Goal: Task Accomplishment & Management: Manage account settings

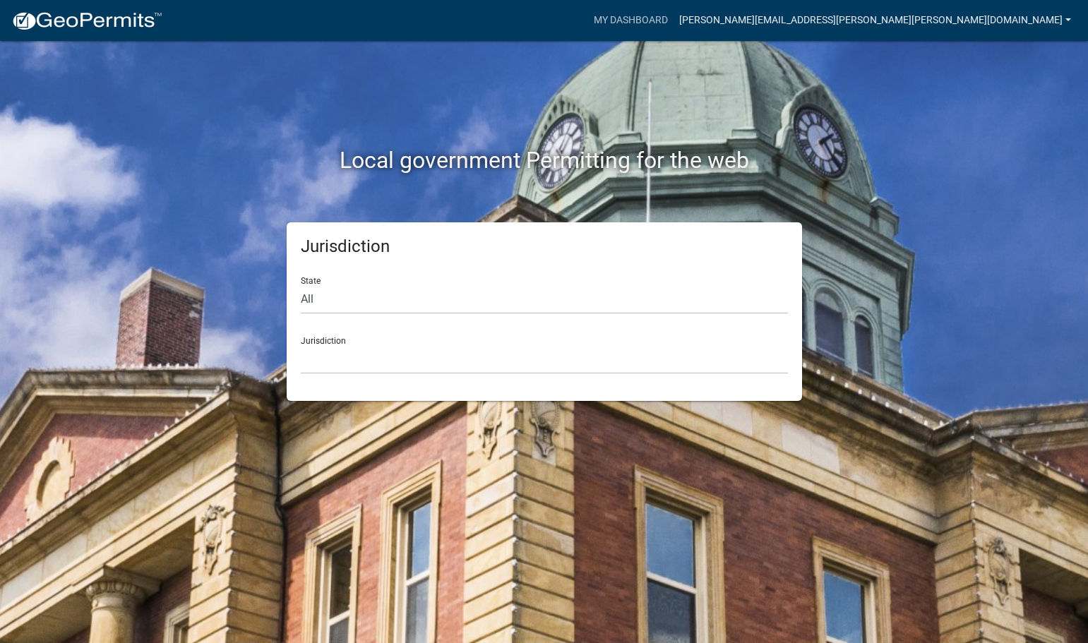
click at [979, 19] on link "[PERSON_NAME][EMAIL_ADDRESS][PERSON_NAME][PERSON_NAME][DOMAIN_NAME]" at bounding box center [874, 20] width 403 height 27
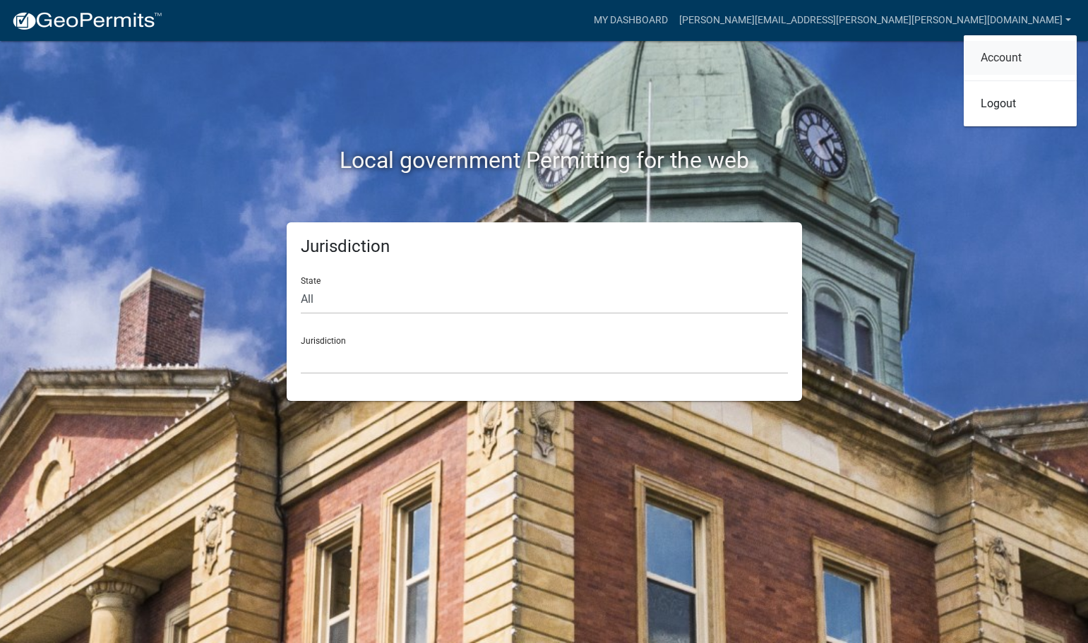
click at [998, 55] on link "Account" at bounding box center [1019, 58] width 113 height 34
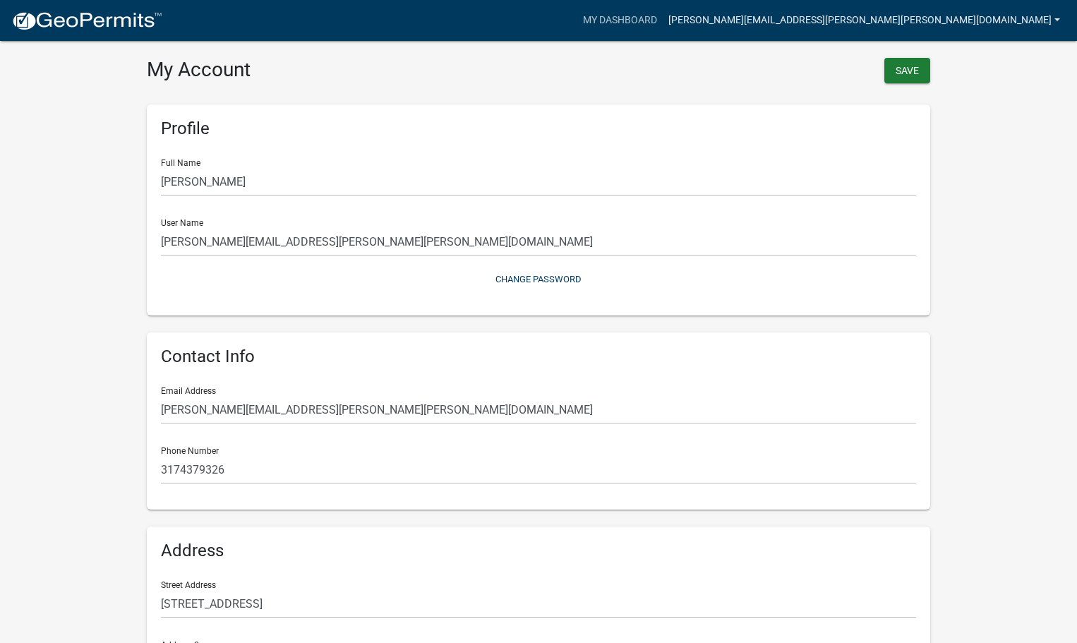
click at [980, 18] on link "[PERSON_NAME][EMAIL_ADDRESS][PERSON_NAME][PERSON_NAME][DOMAIN_NAME]" at bounding box center [864, 20] width 403 height 27
click at [988, 56] on link "Account" at bounding box center [1009, 58] width 113 height 34
click at [663, 18] on link "My Dashboard" at bounding box center [619, 20] width 85 height 27
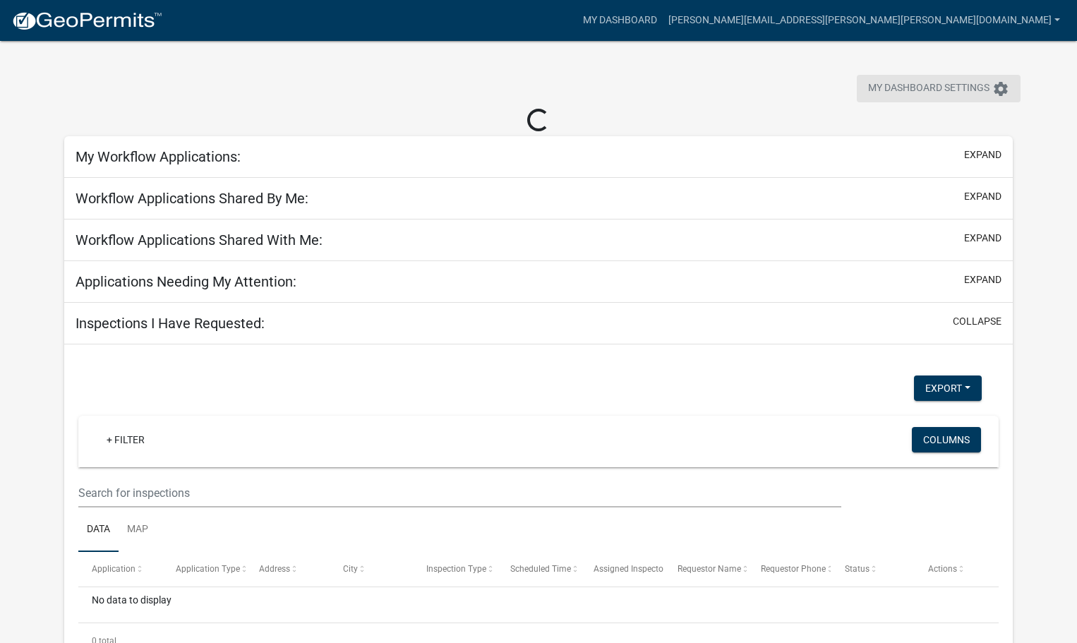
click at [937, 84] on span "My Dashboard Settings" at bounding box center [928, 88] width 121 height 17
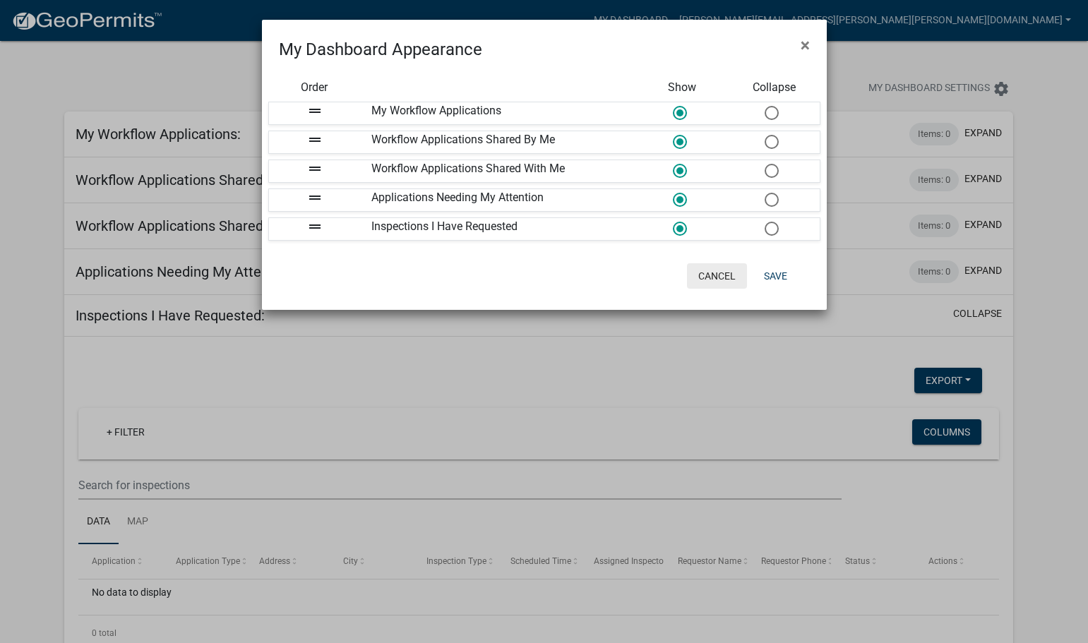
click at [709, 272] on button "Cancel" at bounding box center [717, 275] width 60 height 25
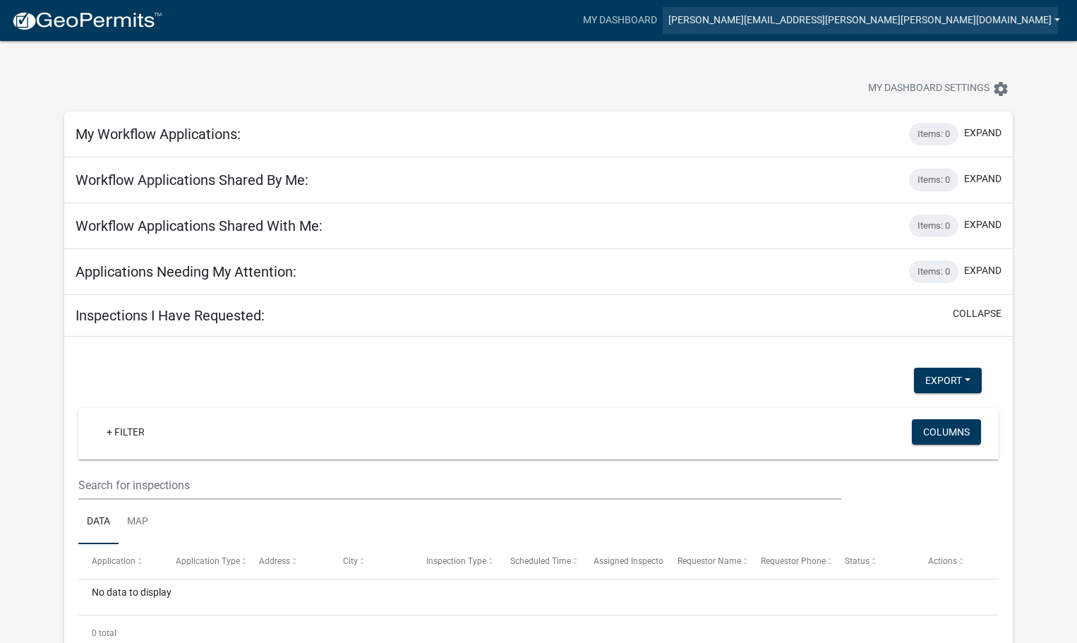
click at [1058, 18] on link "[PERSON_NAME][EMAIL_ADDRESS][PERSON_NAME][PERSON_NAME][DOMAIN_NAME]" at bounding box center [864, 20] width 403 height 27
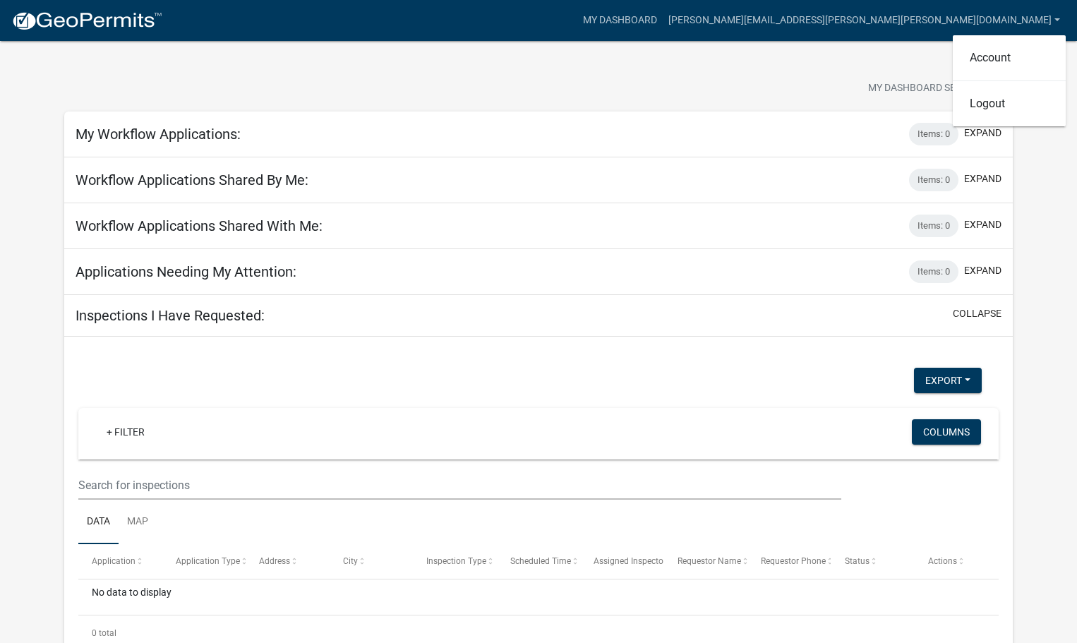
click at [609, 62] on div "My Dashboard Settings settings" at bounding box center [538, 73] width 969 height 65
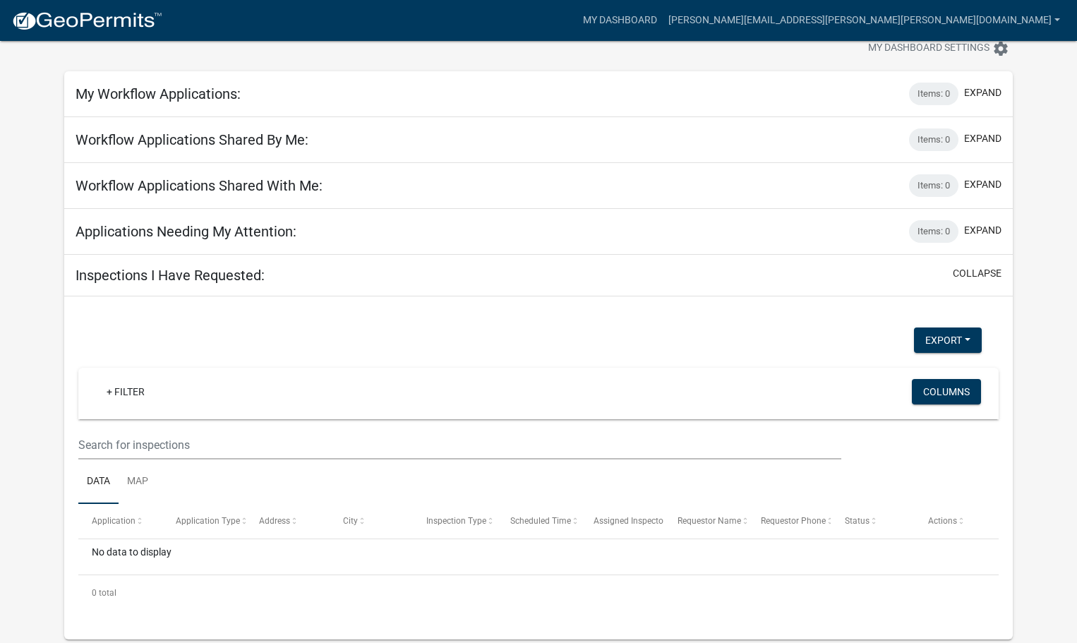
scroll to position [41, 0]
click at [105, 386] on link "+ Filter" at bounding box center [125, 390] width 61 height 25
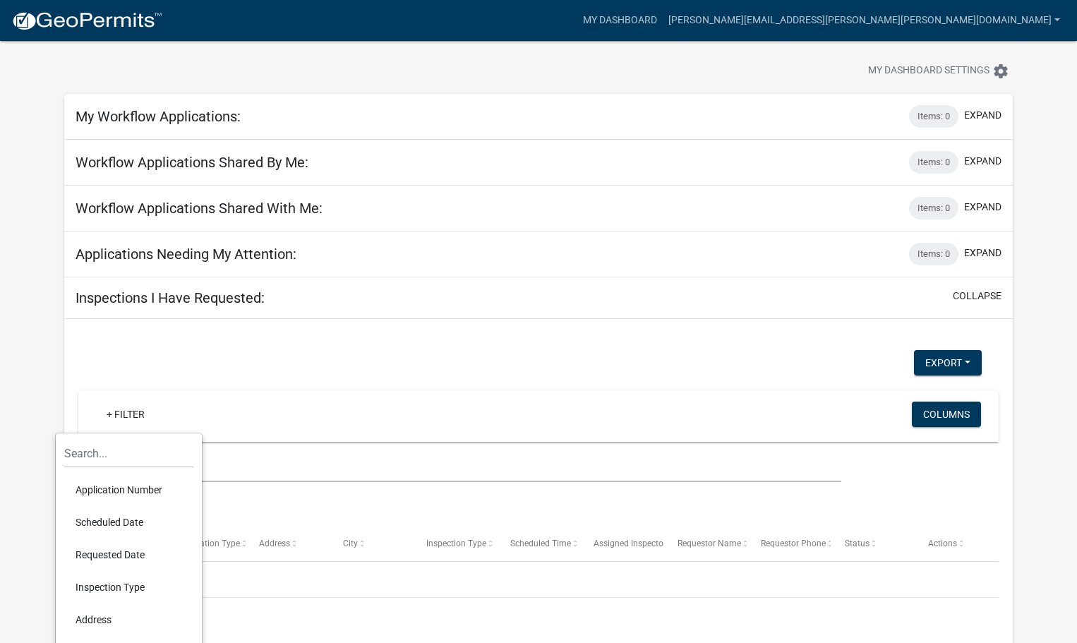
scroll to position [0, 0]
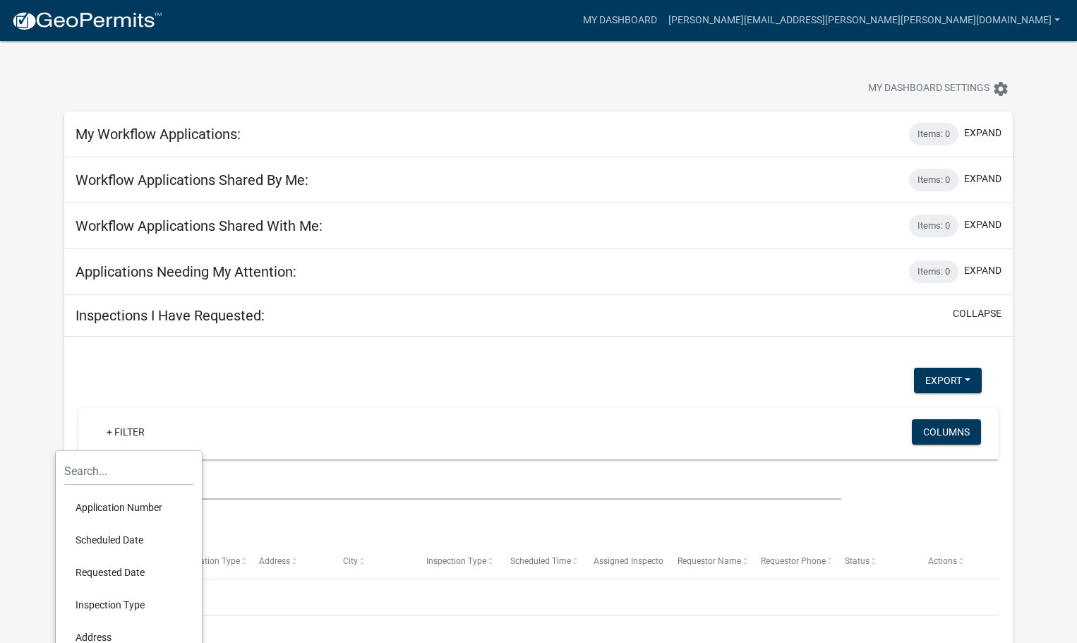
click at [401, 385] on div "Export Excel Format (.xlsx) CSV Format (.csv)" at bounding box center [530, 382] width 924 height 29
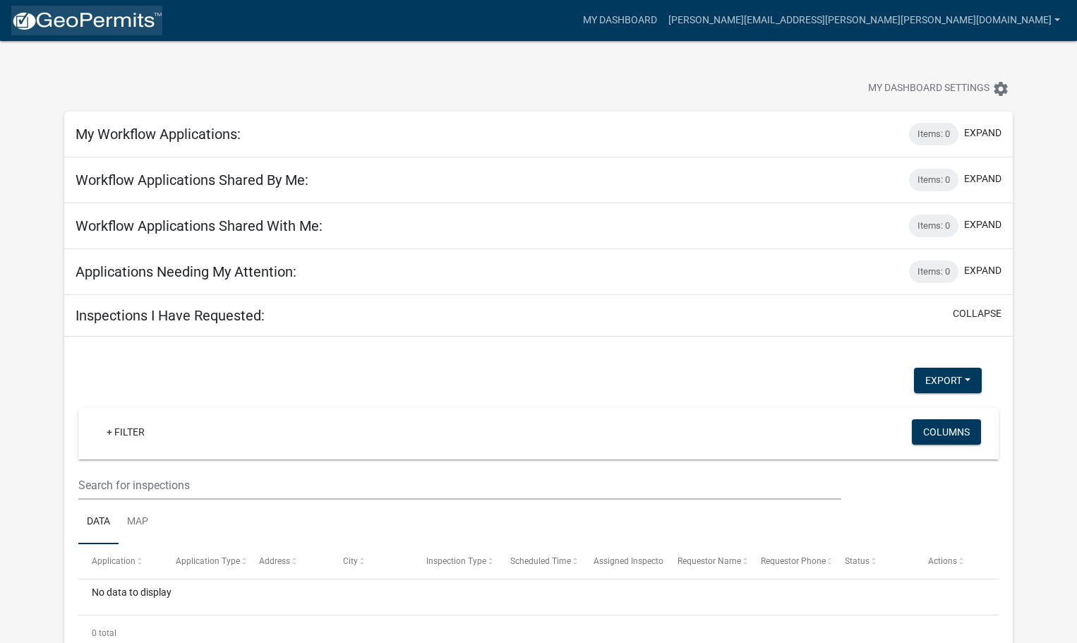
click at [118, 15] on img at bounding box center [86, 21] width 151 height 21
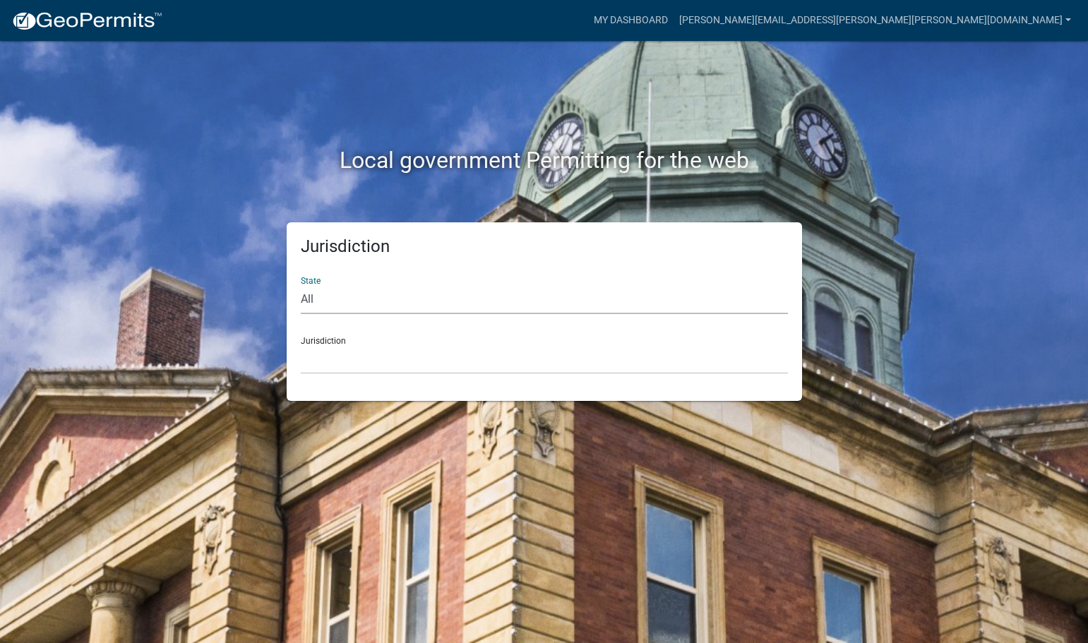
click at [308, 301] on select "All Colorado Georgia Indiana Iowa Kansas Minnesota Ohio South Carolina Wisconsin" at bounding box center [544, 299] width 487 height 29
click at [890, 286] on div "Jurisdiction State All Colorado Georgia Indiana Iowa Kansas Minnesota Ohio Sout…" at bounding box center [544, 311] width 805 height 179
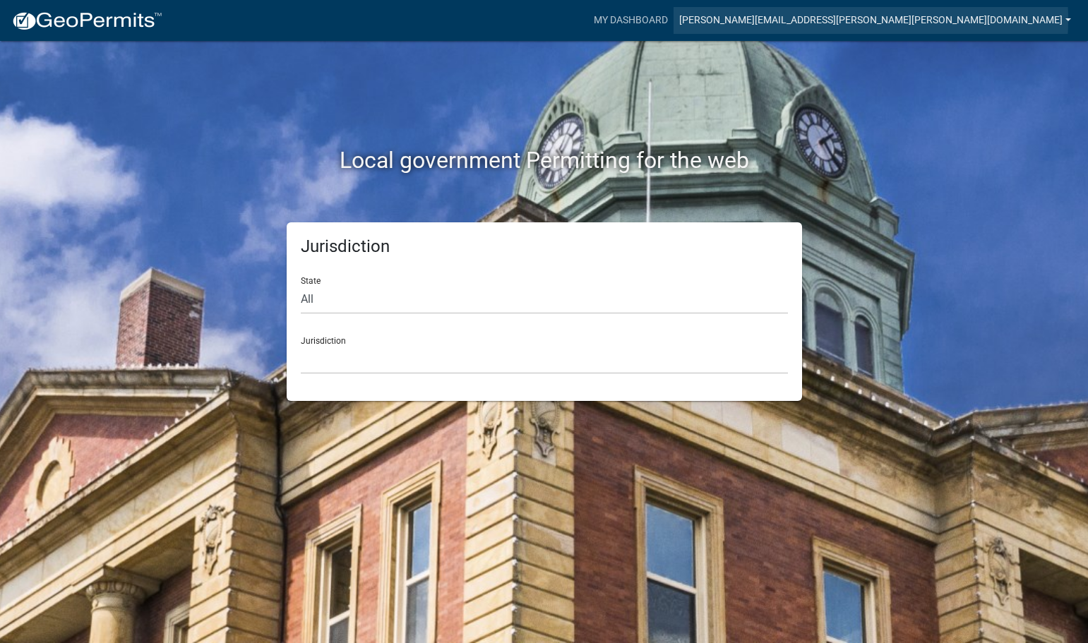
click at [1068, 20] on link "[PERSON_NAME][EMAIL_ADDRESS][PERSON_NAME][PERSON_NAME][DOMAIN_NAME]" at bounding box center [874, 20] width 403 height 27
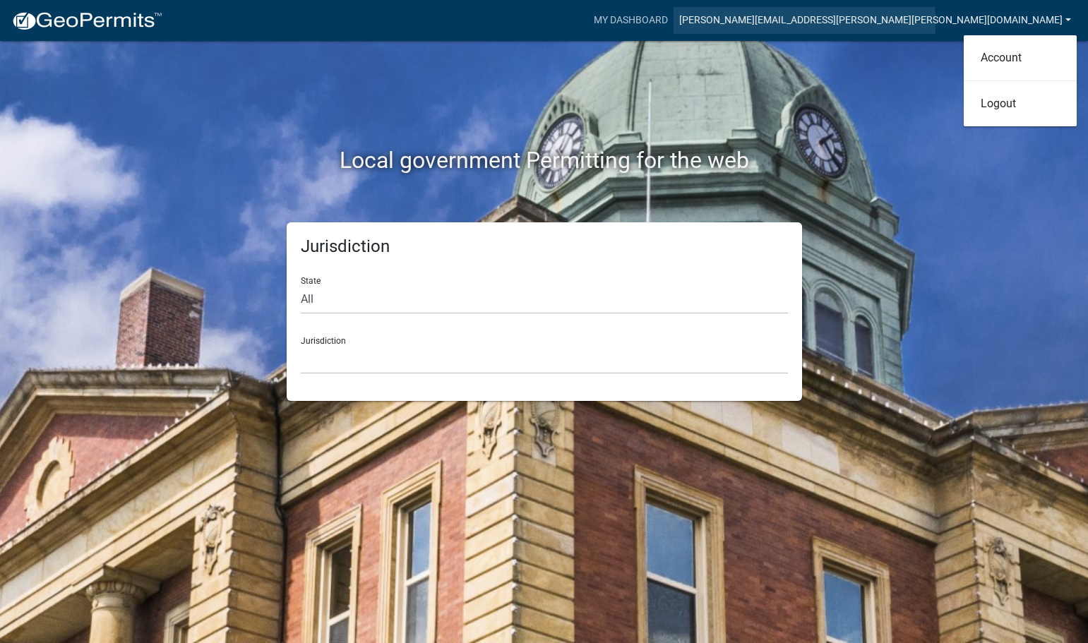
click at [935, 22] on link "[PERSON_NAME][EMAIL_ADDRESS][PERSON_NAME][PERSON_NAME][DOMAIN_NAME]" at bounding box center [874, 20] width 403 height 27
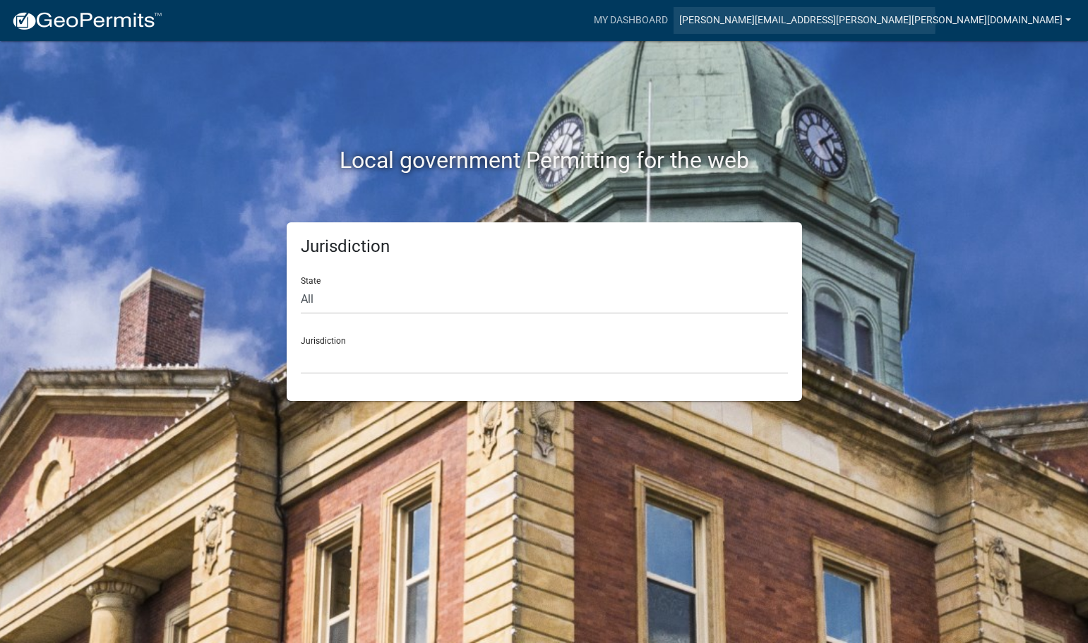
click at [935, 22] on link "[PERSON_NAME][EMAIL_ADDRESS][PERSON_NAME][PERSON_NAME][DOMAIN_NAME]" at bounding box center [874, 20] width 403 height 27
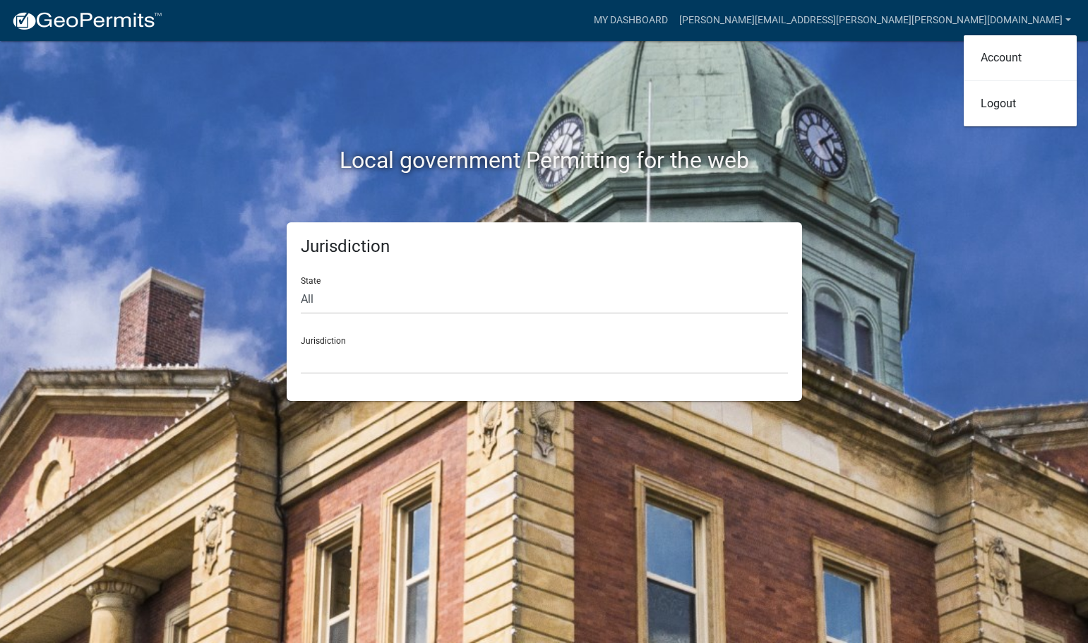
drag, startPoint x: 935, startPoint y: 23, endPoint x: 888, endPoint y: 73, distance: 69.4
click at [888, 73] on div "Local government Permitting for the web" at bounding box center [544, 131] width 805 height 181
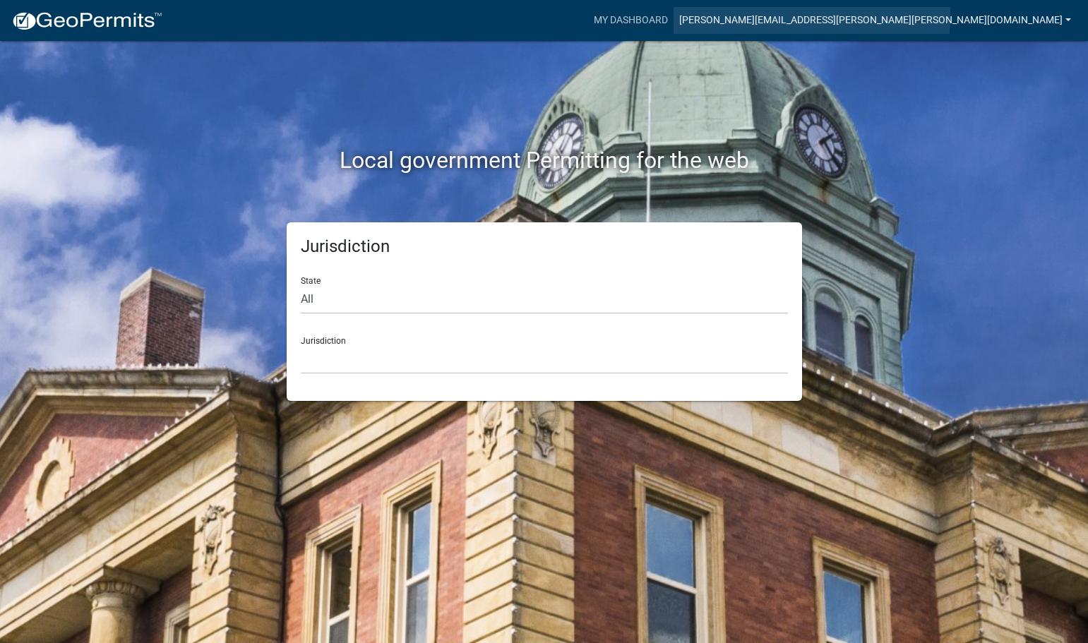
click at [950, 14] on link "[PERSON_NAME][EMAIL_ADDRESS][PERSON_NAME][PERSON_NAME][DOMAIN_NAME]" at bounding box center [874, 20] width 403 height 27
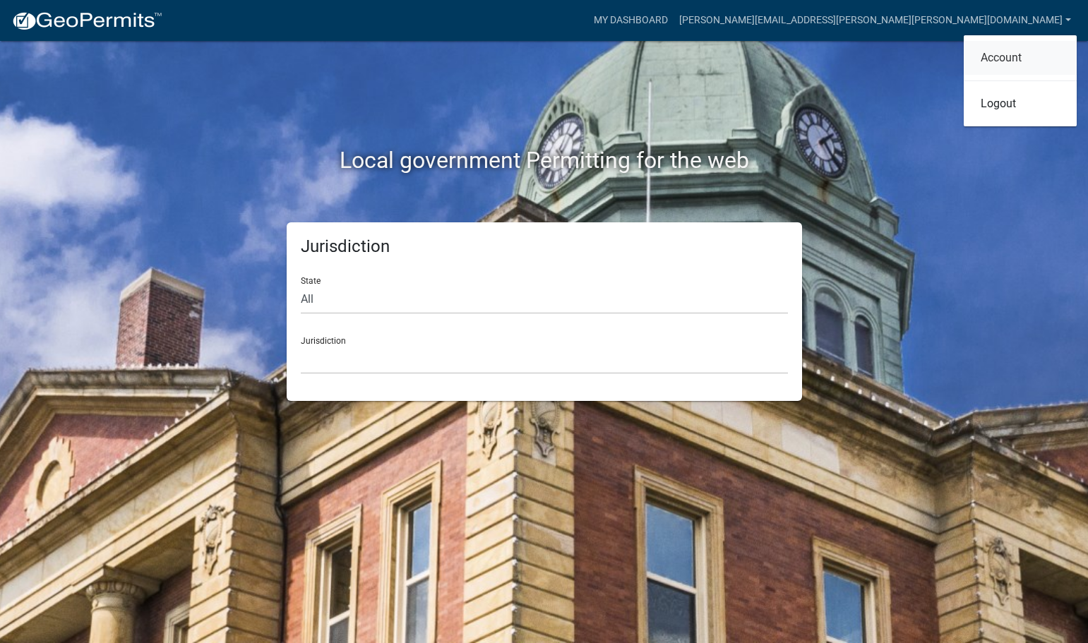
click at [999, 53] on link "Account" at bounding box center [1019, 58] width 113 height 34
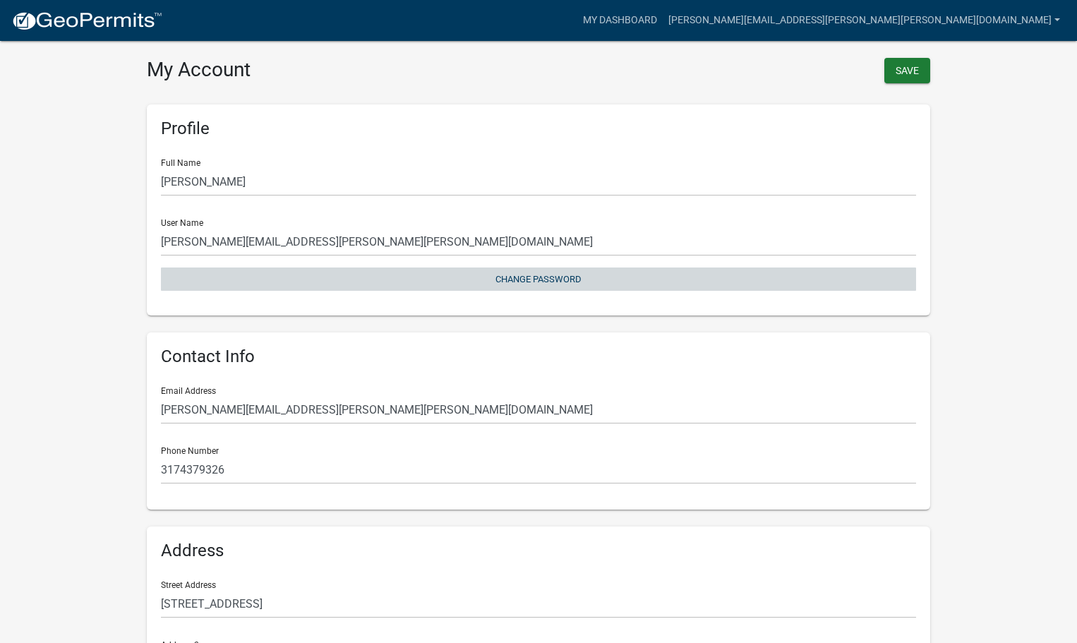
click at [512, 284] on button "Change Password" at bounding box center [538, 279] width 755 height 23
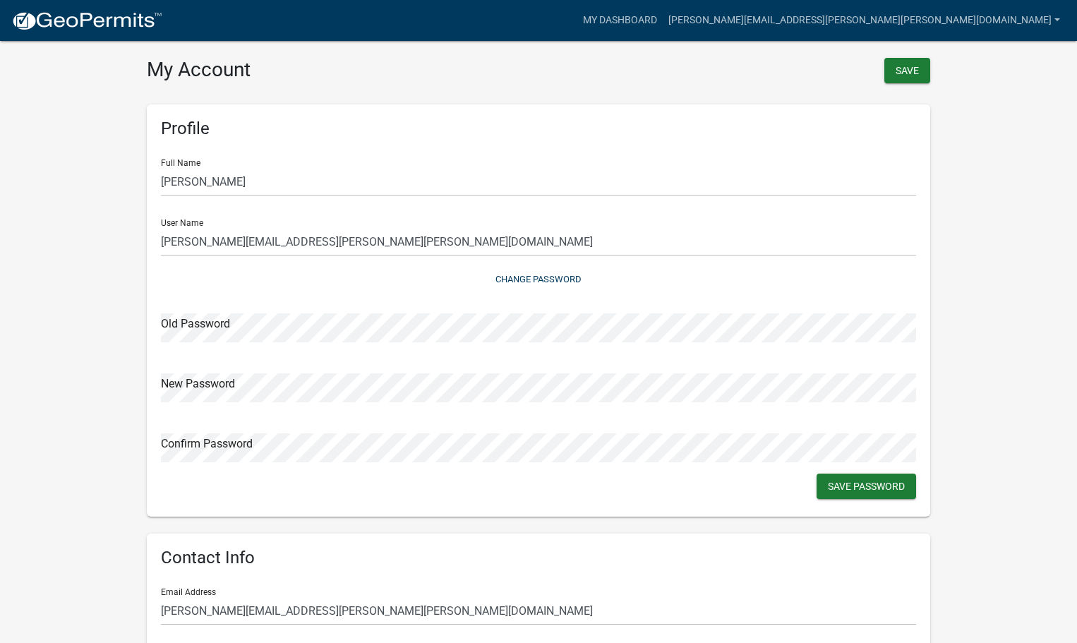
click at [954, 162] on wm-user-profile-view "more_horiz My Dashboard james.jordan.jj1@roche.com Account Logout My Account Sa…" at bounding box center [538, 520] width 1077 height 1007
click at [663, 18] on link "My Dashboard" at bounding box center [619, 20] width 85 height 27
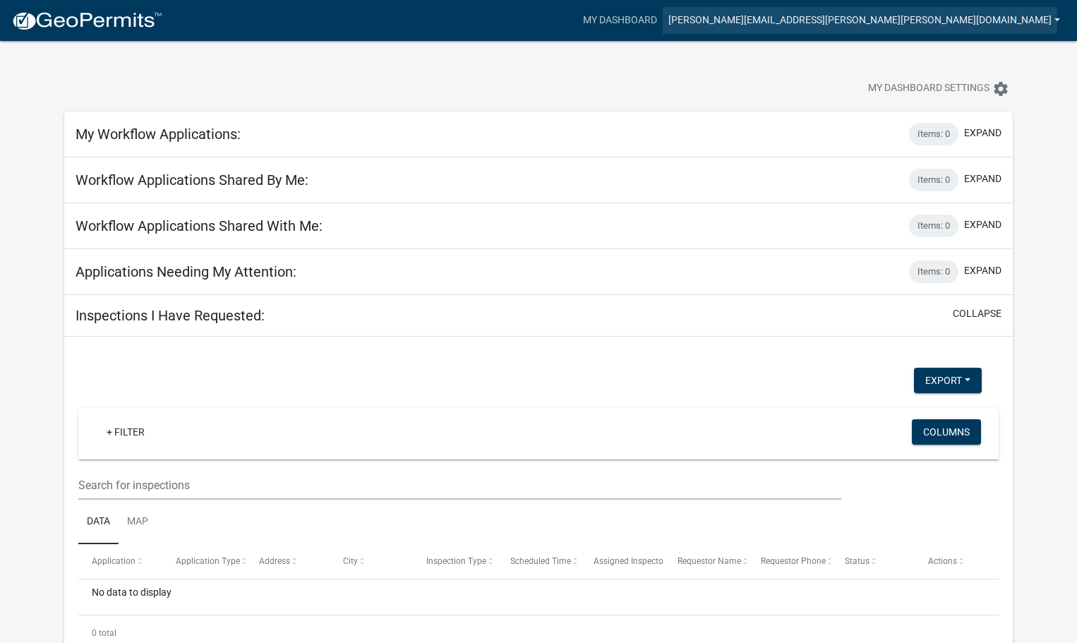
click at [1057, 20] on link "[PERSON_NAME][EMAIL_ADDRESS][PERSON_NAME][PERSON_NAME][DOMAIN_NAME]" at bounding box center [864, 20] width 403 height 27
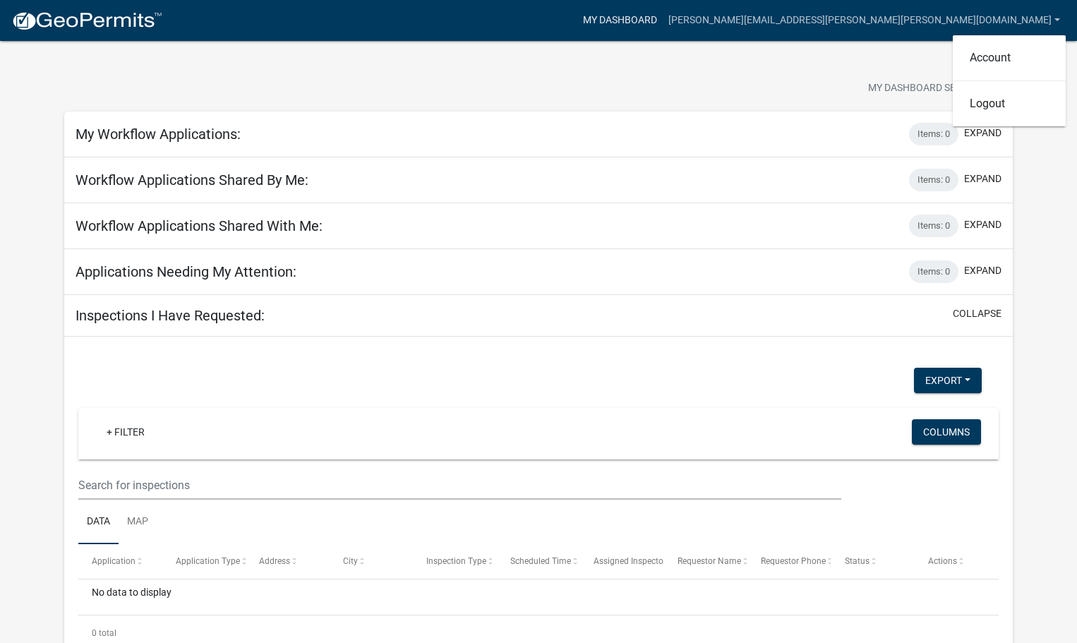
click at [663, 17] on link "My Dashboard" at bounding box center [619, 20] width 85 height 27
click at [986, 131] on button "expand" at bounding box center [982, 133] width 37 height 15
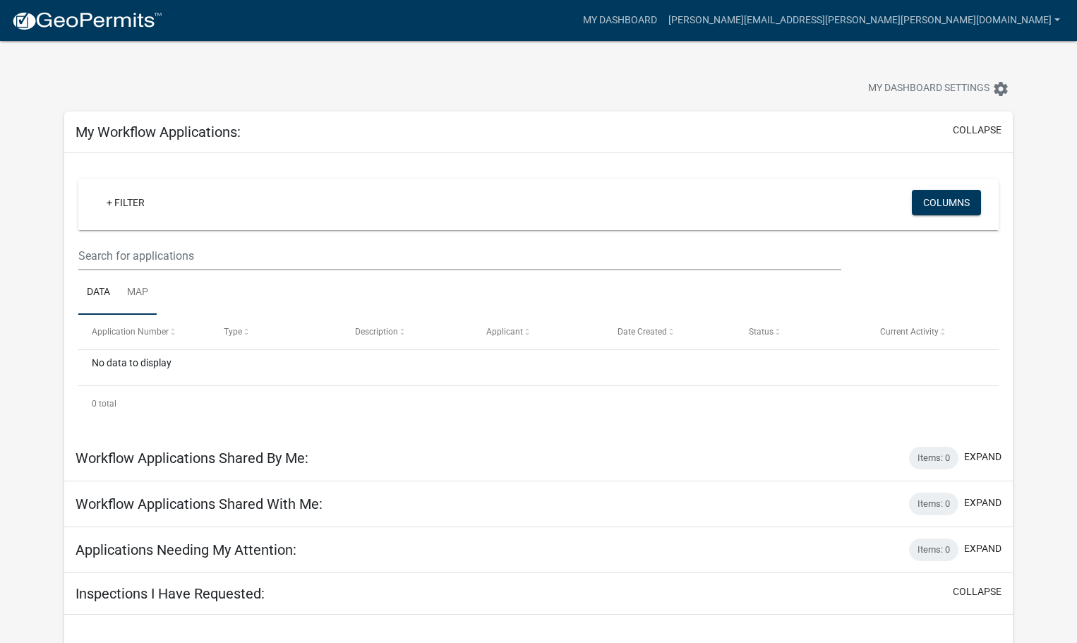
click at [143, 291] on link "Map" at bounding box center [138, 292] width 38 height 45
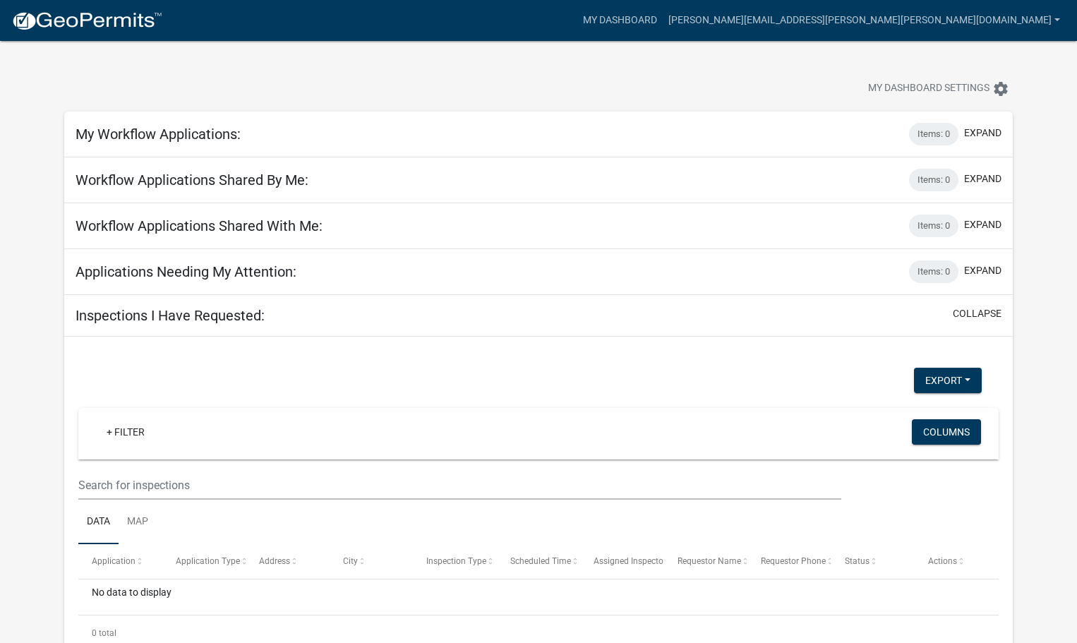
scroll to position [41, 0]
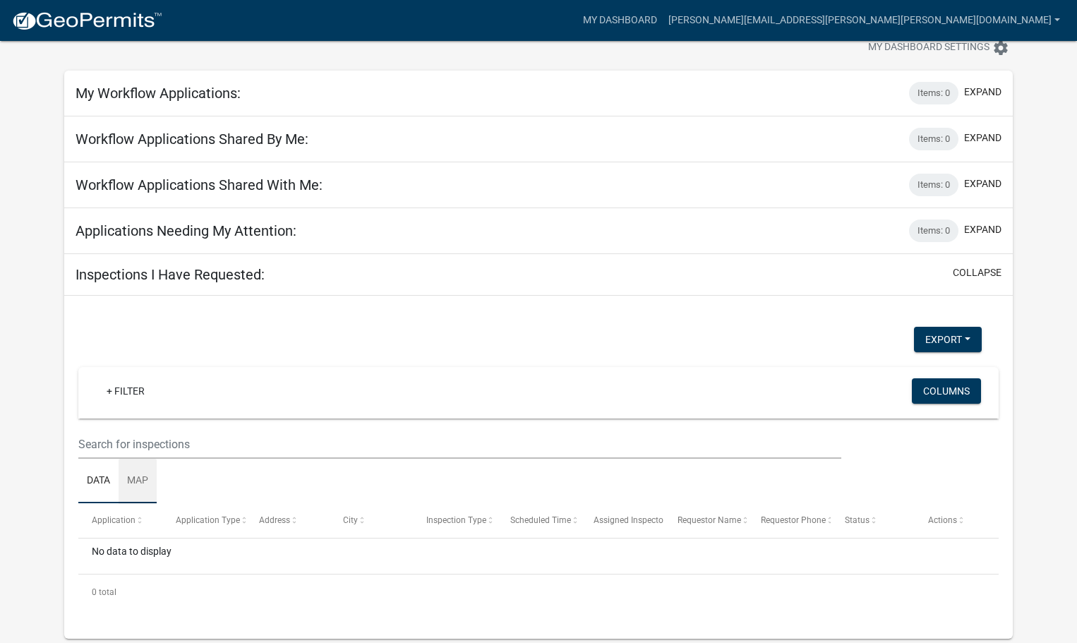
click at [140, 477] on link "Map" at bounding box center [138, 481] width 38 height 45
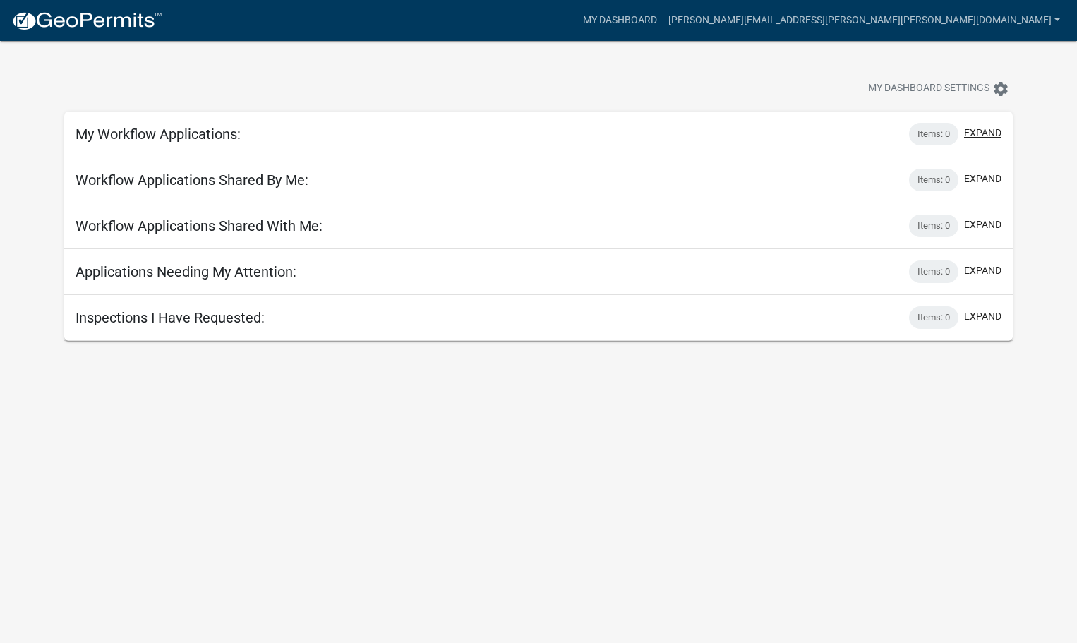
click at [981, 131] on button "expand" at bounding box center [982, 133] width 37 height 15
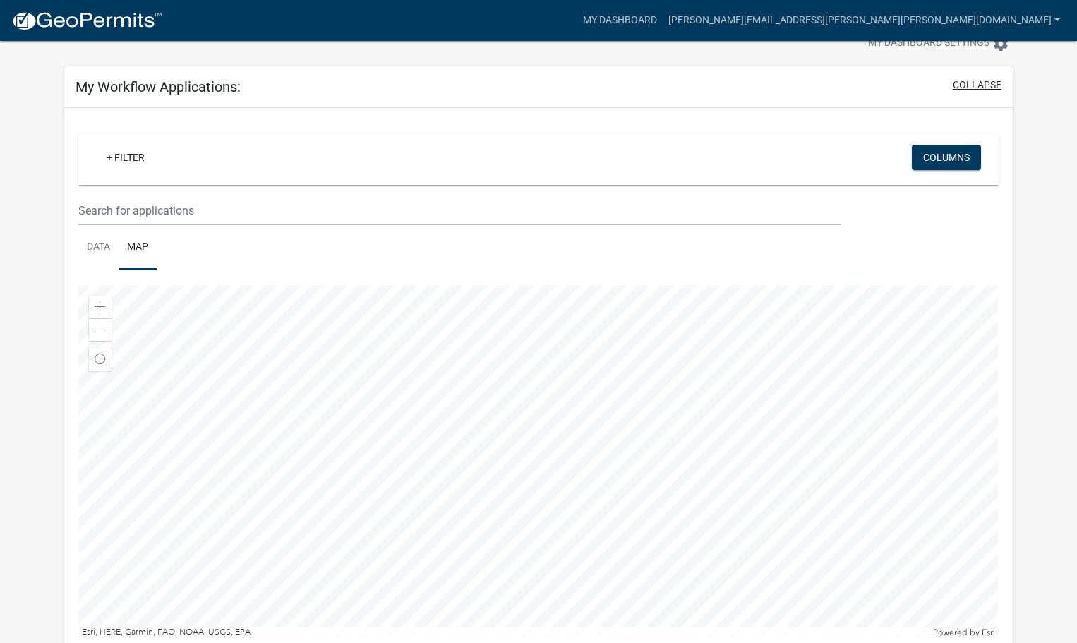
scroll to position [71, 0]
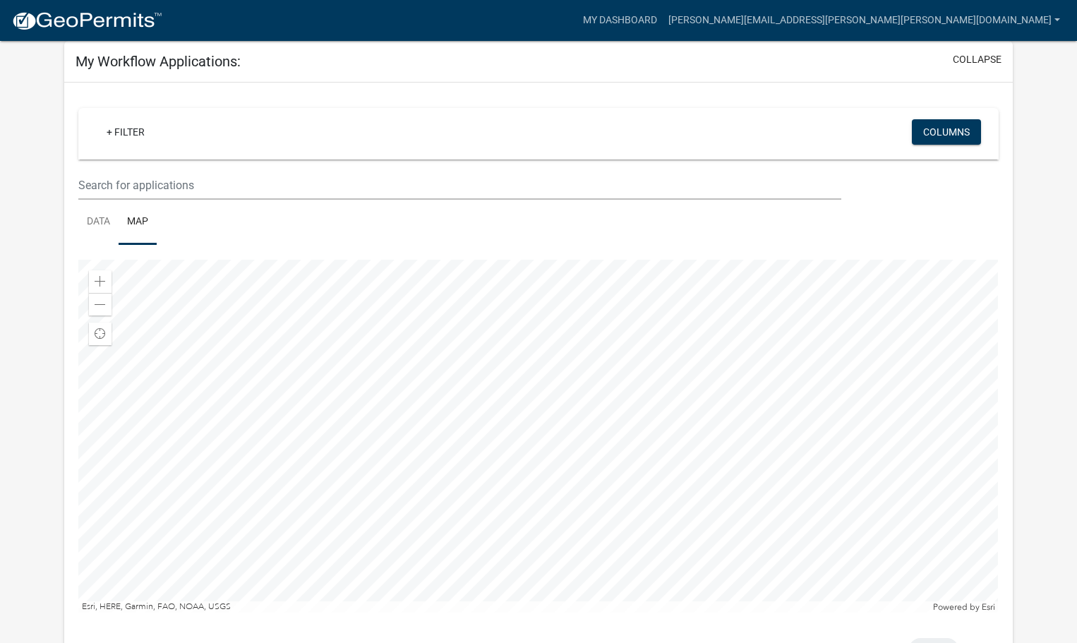
click at [998, 613] on div at bounding box center [538, 436] width 920 height 353
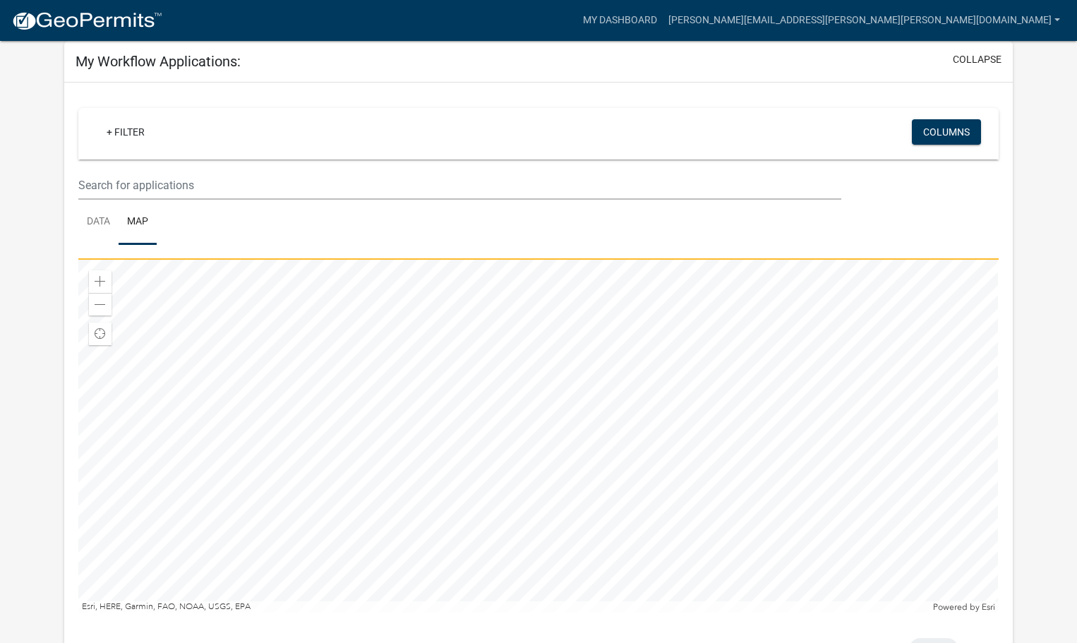
click at [448, 413] on div at bounding box center [538, 436] width 920 height 353
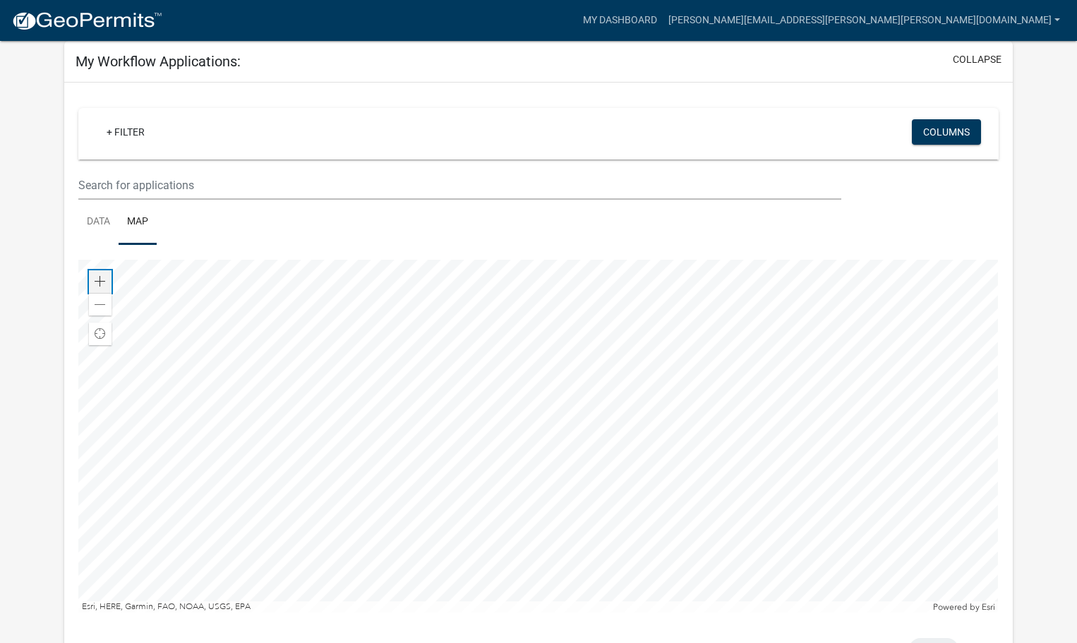
click at [100, 280] on span at bounding box center [100, 281] width 11 height 11
click at [364, 514] on div at bounding box center [538, 436] width 920 height 353
click at [104, 278] on span at bounding box center [100, 281] width 11 height 11
click at [557, 438] on div at bounding box center [538, 436] width 920 height 353
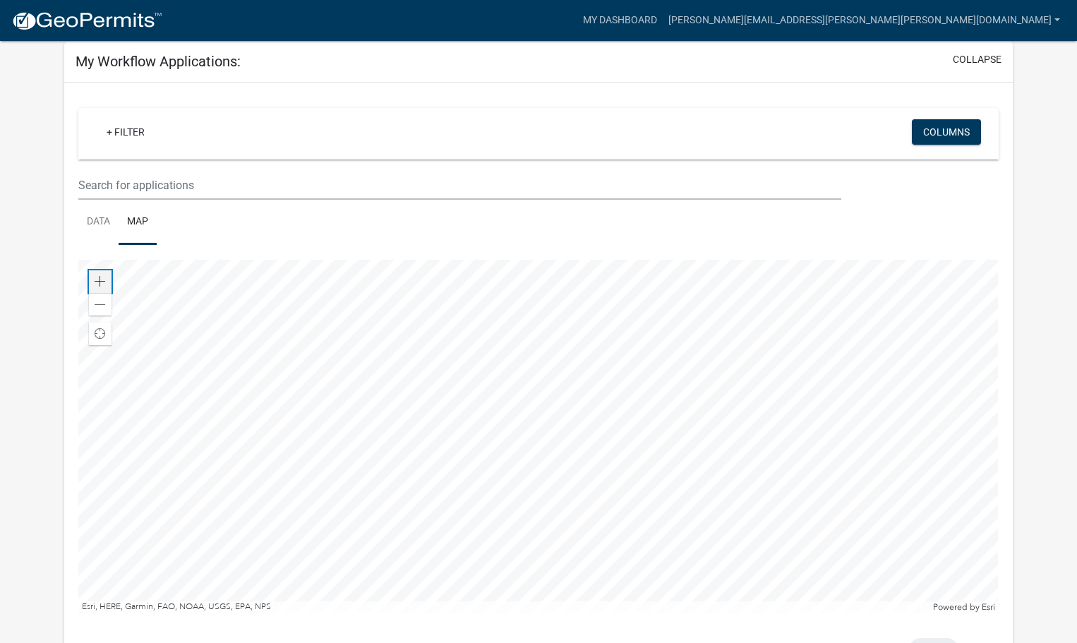
click at [106, 283] on span at bounding box center [100, 281] width 11 height 11
click at [106, 284] on span at bounding box center [100, 281] width 11 height 11
click at [217, 474] on div at bounding box center [538, 436] width 920 height 353
click at [102, 336] on span "Find my location" at bounding box center [100, 333] width 11 height 11
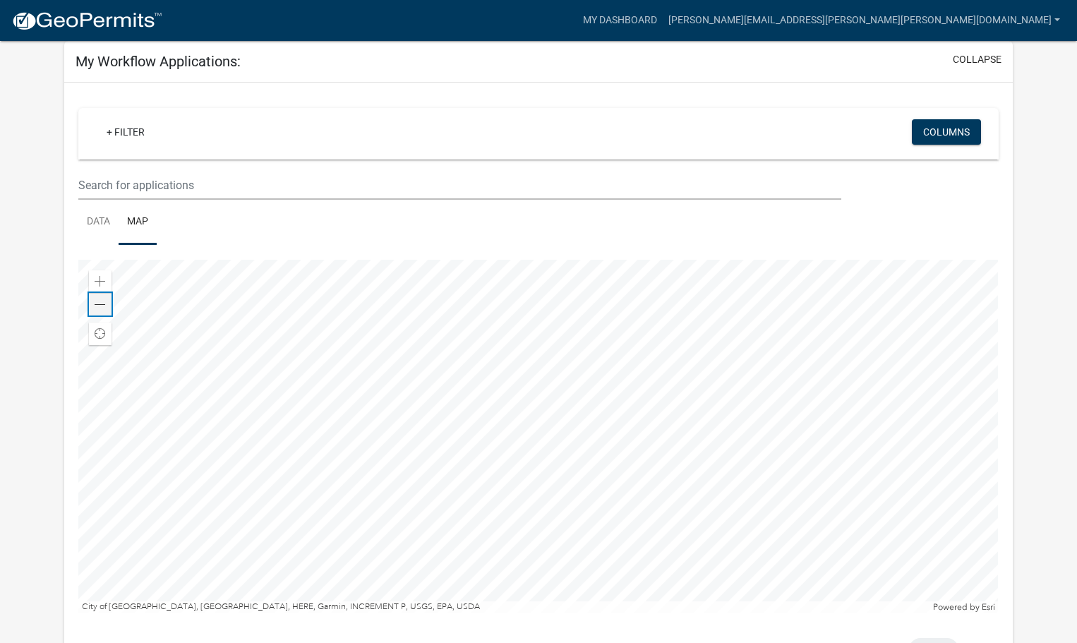
click at [100, 306] on span at bounding box center [100, 304] width 11 height 11
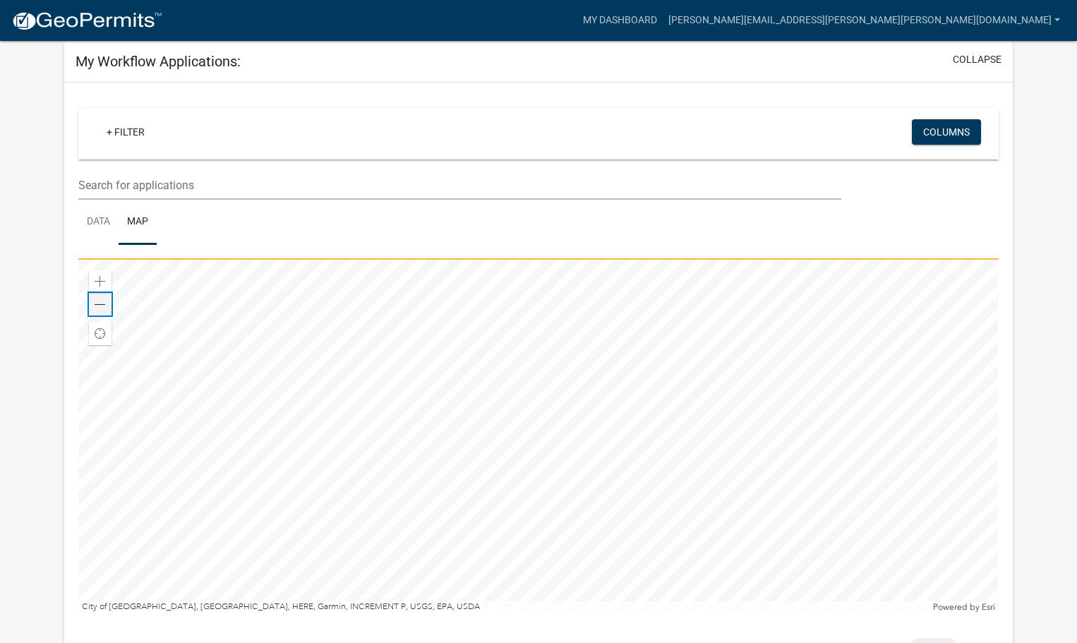
click at [100, 306] on span at bounding box center [100, 304] width 11 height 11
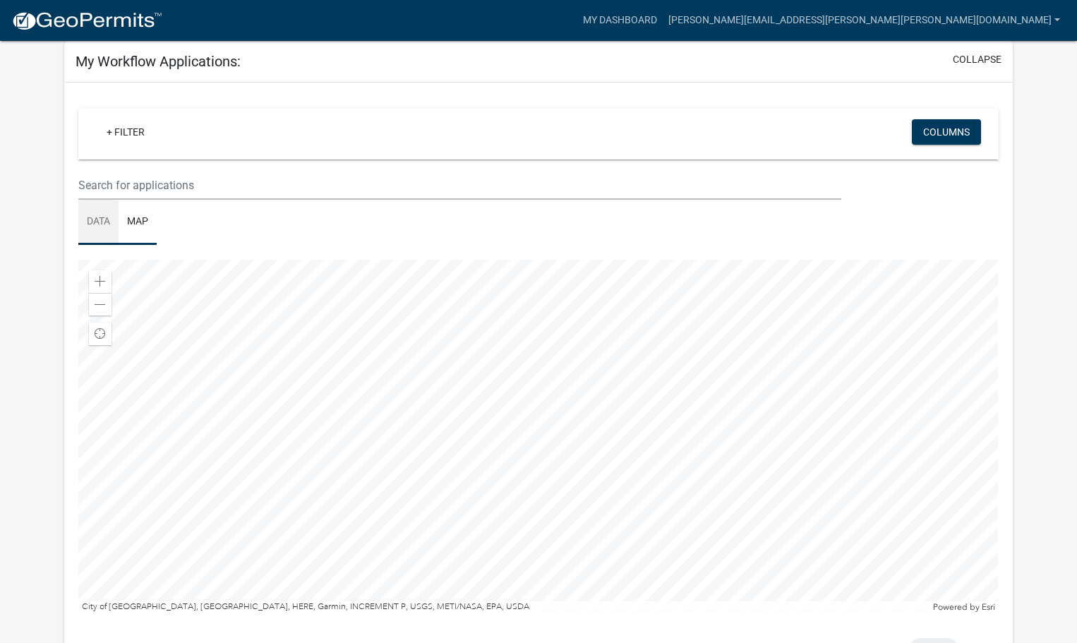
click at [98, 222] on link "Data" at bounding box center [98, 222] width 40 height 45
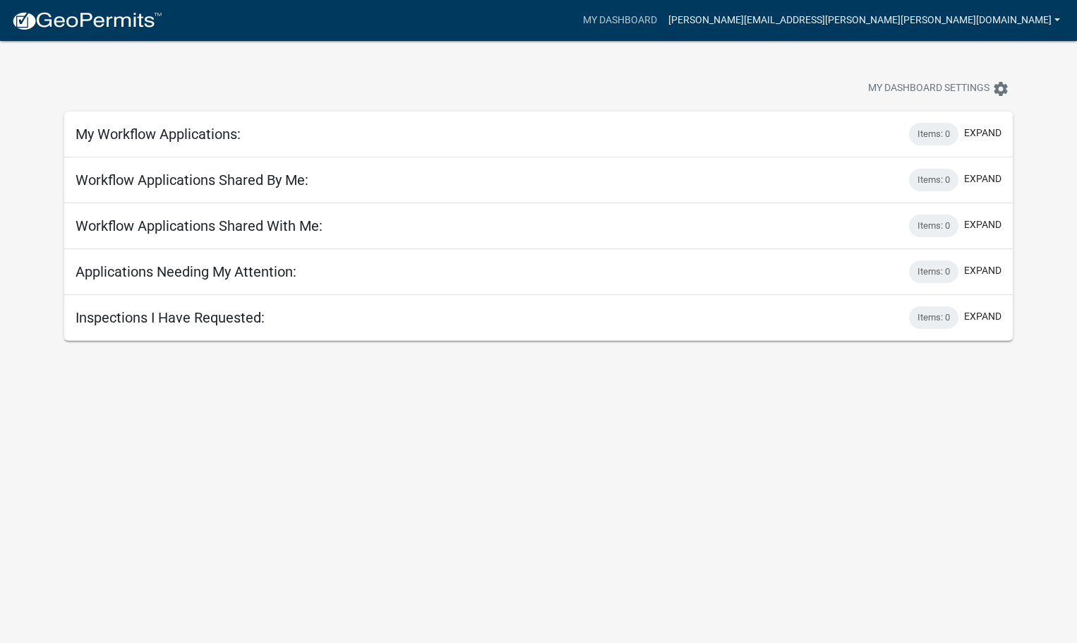
click at [982, 16] on link "[PERSON_NAME][EMAIL_ADDRESS][PERSON_NAME][PERSON_NAME][DOMAIN_NAME]" at bounding box center [864, 20] width 403 height 27
click at [992, 66] on link "Account" at bounding box center [1009, 58] width 113 height 34
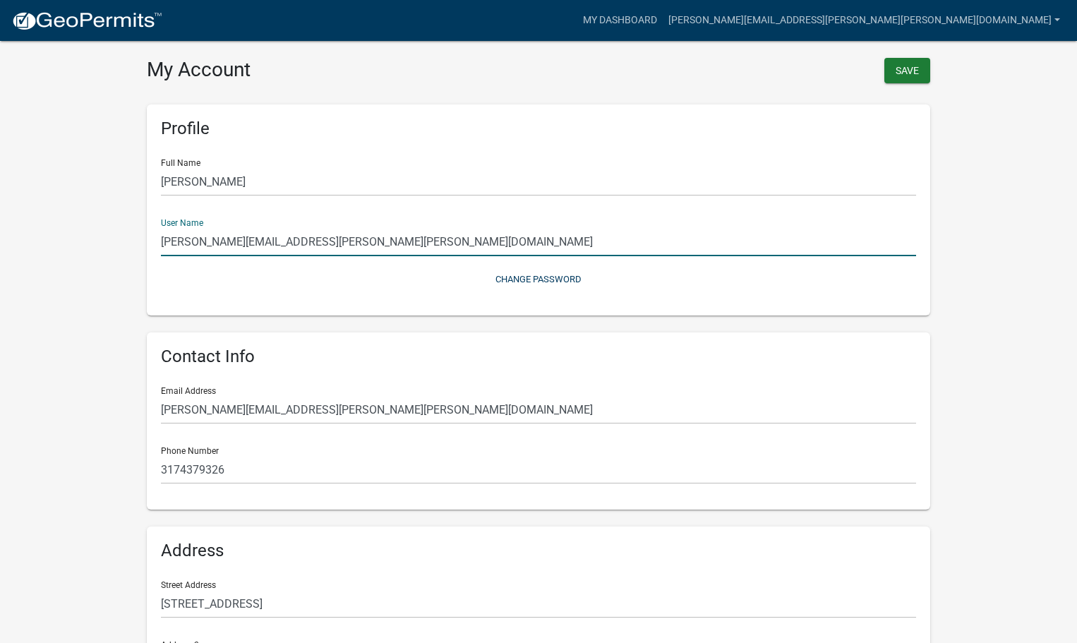
drag, startPoint x: 311, startPoint y: 242, endPoint x: 155, endPoint y: 245, distance: 156.7
click at [155, 245] on div "Profile Full Name James Jordan User Name james.jordan.jj1@roche.com Change Pass…" at bounding box center [538, 209] width 783 height 211
type input "johnny"
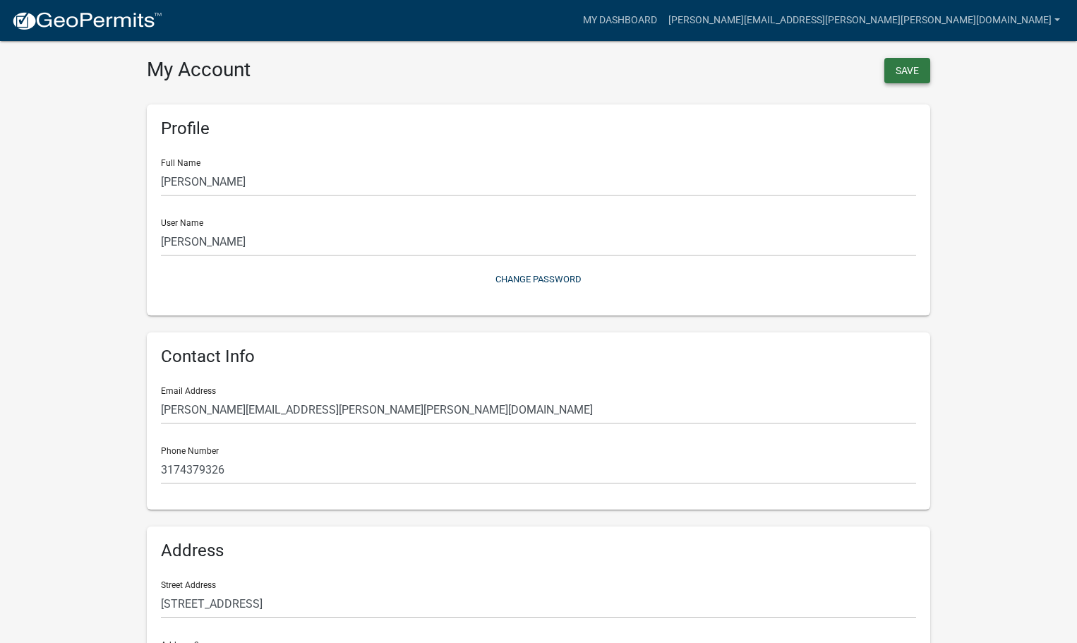
click at [903, 71] on button "Save" at bounding box center [907, 70] width 46 height 25
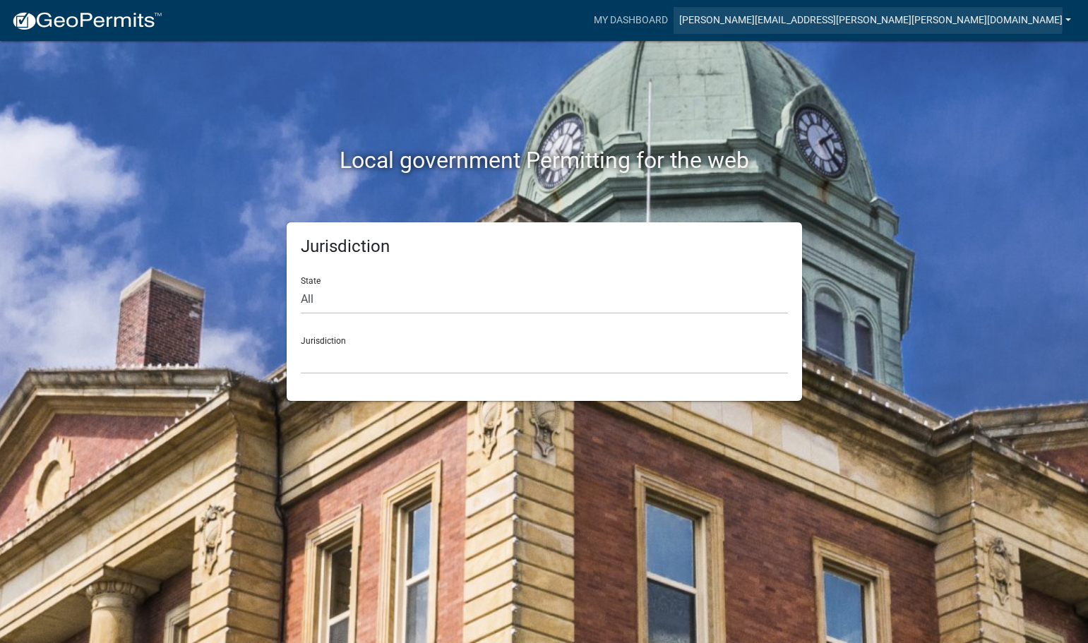
click at [1062, 18] on link "[PERSON_NAME][EMAIL_ADDRESS][PERSON_NAME][PERSON_NAME][DOMAIN_NAME]" at bounding box center [874, 20] width 403 height 27
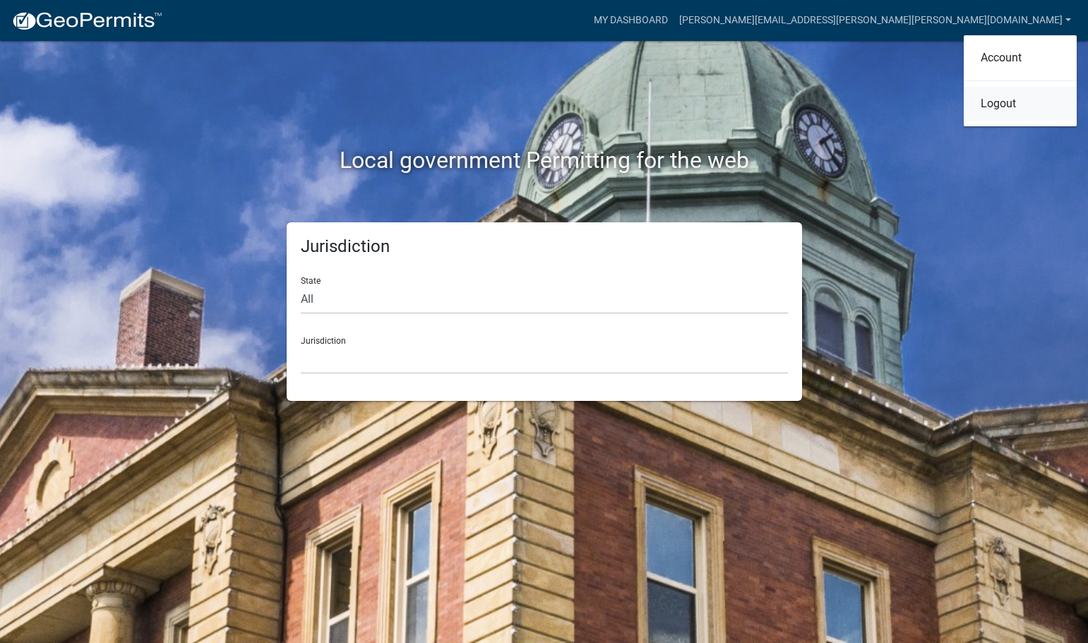
click at [999, 112] on link "Logout" at bounding box center [1019, 104] width 113 height 34
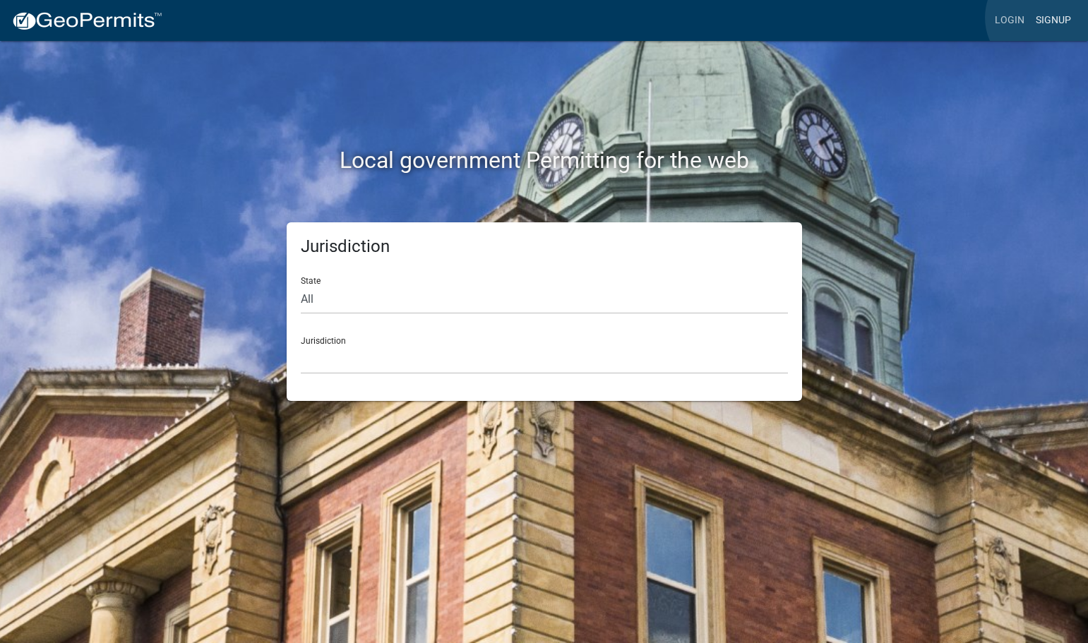
click at [1043, 18] on link "Signup" at bounding box center [1053, 20] width 47 height 27
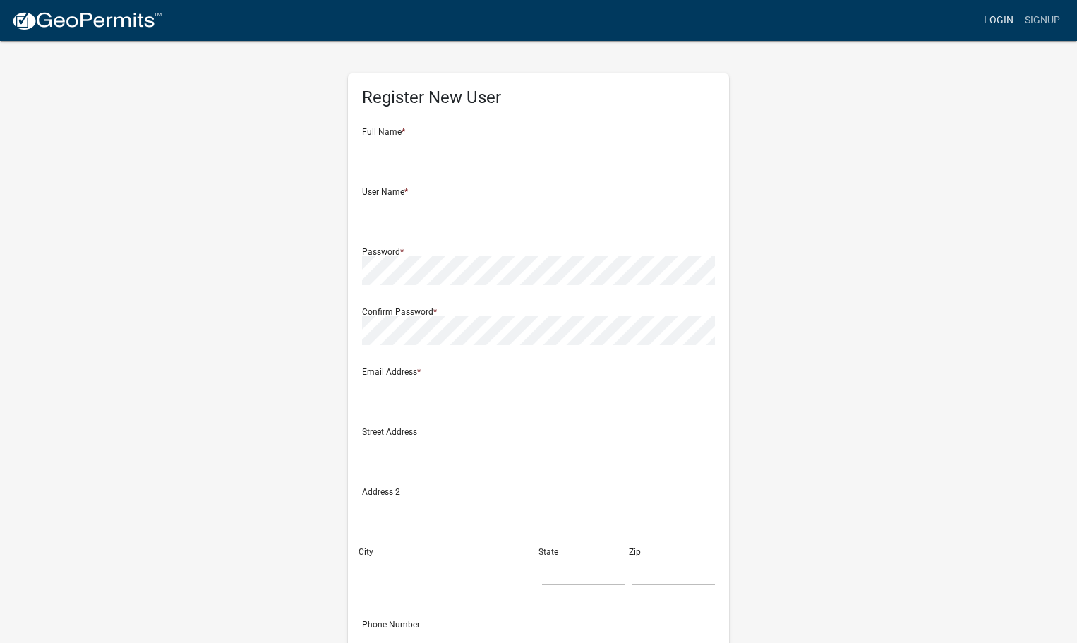
click at [1002, 24] on link "Login" at bounding box center [998, 20] width 41 height 27
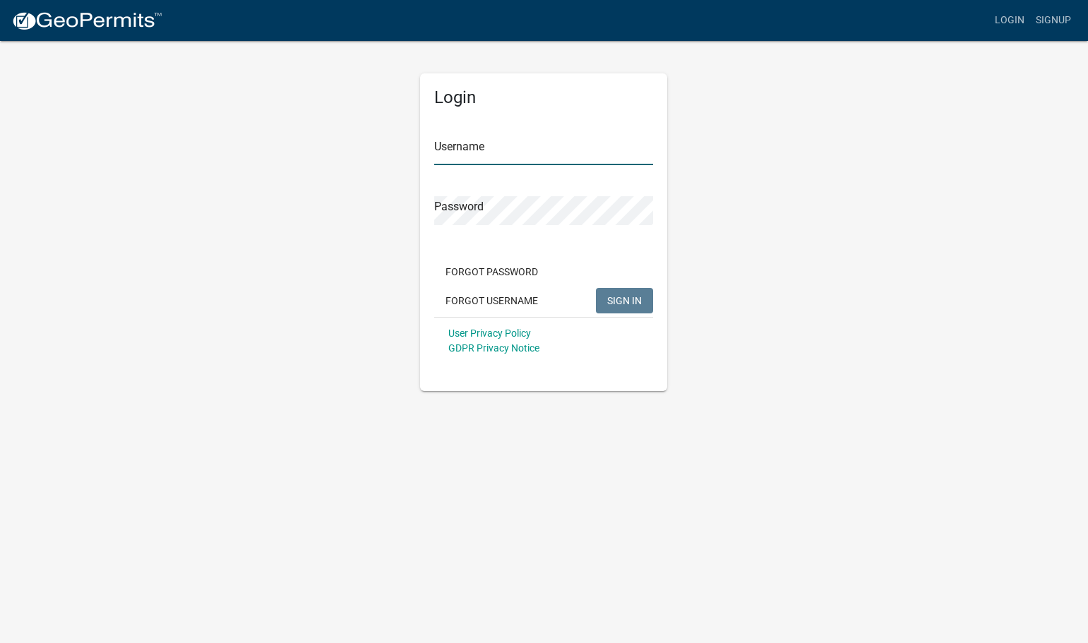
click at [510, 150] on input "Username" at bounding box center [543, 150] width 219 height 29
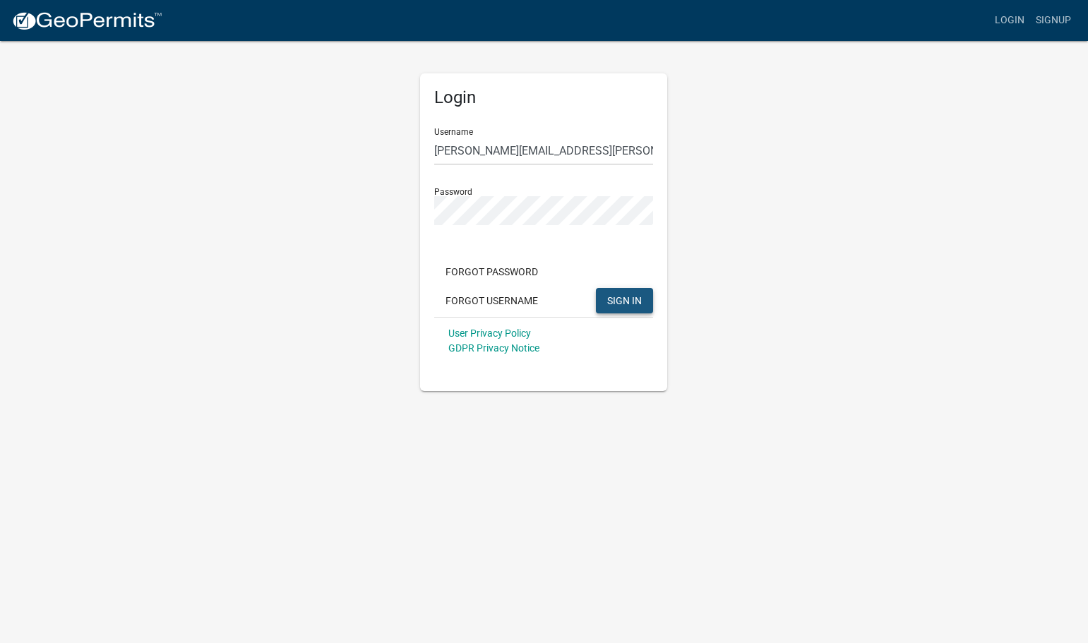
click at [625, 301] on span "SIGN IN" at bounding box center [624, 299] width 35 height 11
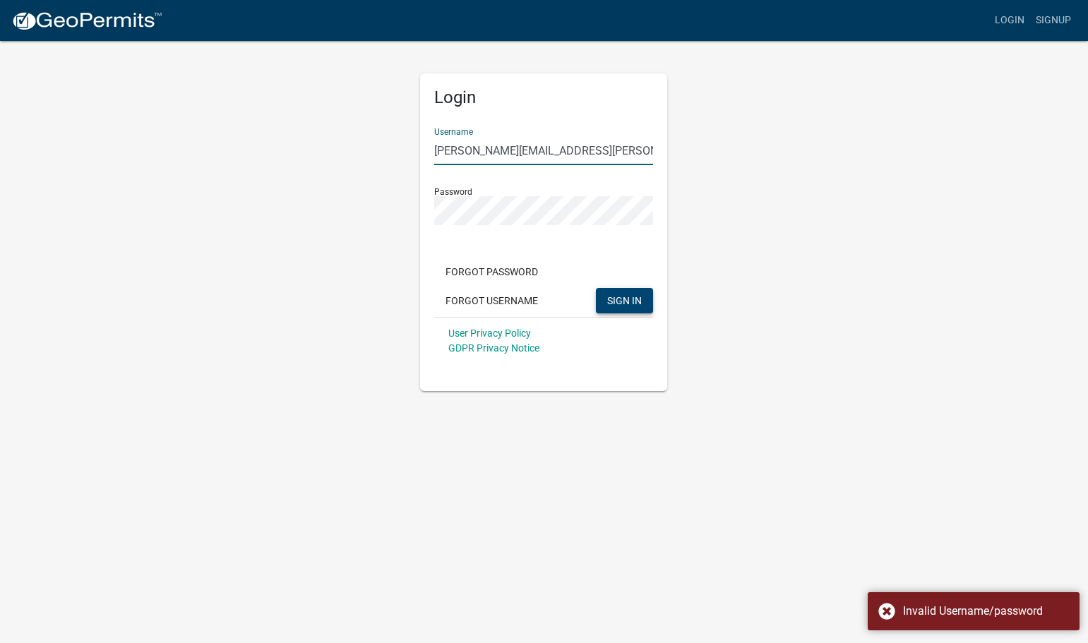
drag, startPoint x: 591, startPoint y: 153, endPoint x: 399, endPoint y: 155, distance: 192.7
click at [399, 155] on div "Login Username james.jordan.jj1@roche.com Password Forgot Password Forgot Usern…" at bounding box center [544, 216] width 805 height 352
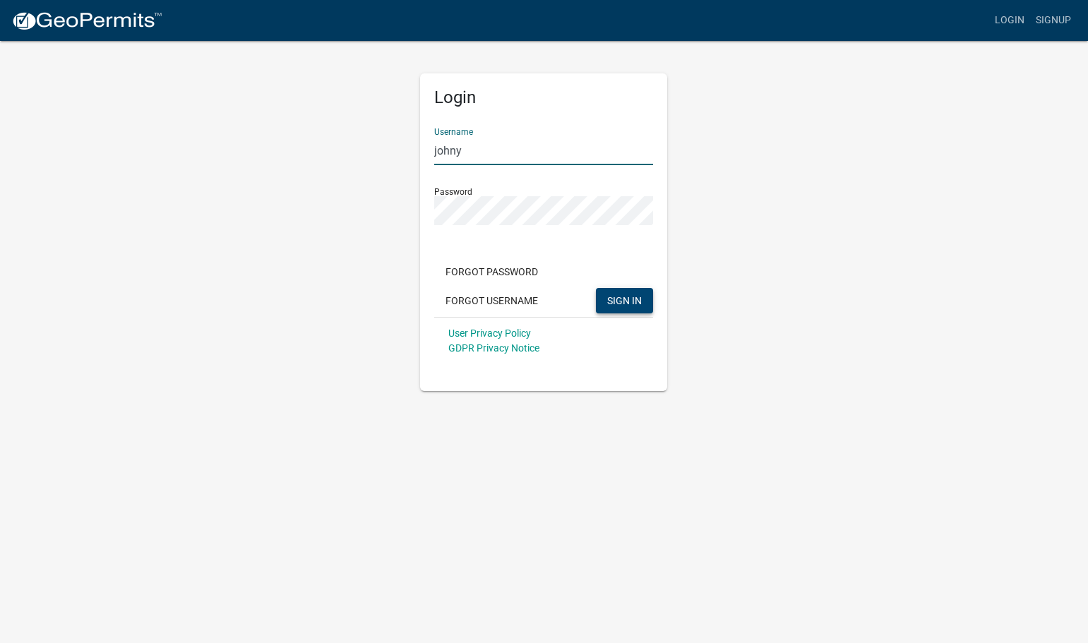
type input "johny"
click at [626, 301] on span "SIGN IN" at bounding box center [624, 299] width 35 height 11
click at [478, 301] on button "Forgot Username" at bounding box center [491, 300] width 115 height 25
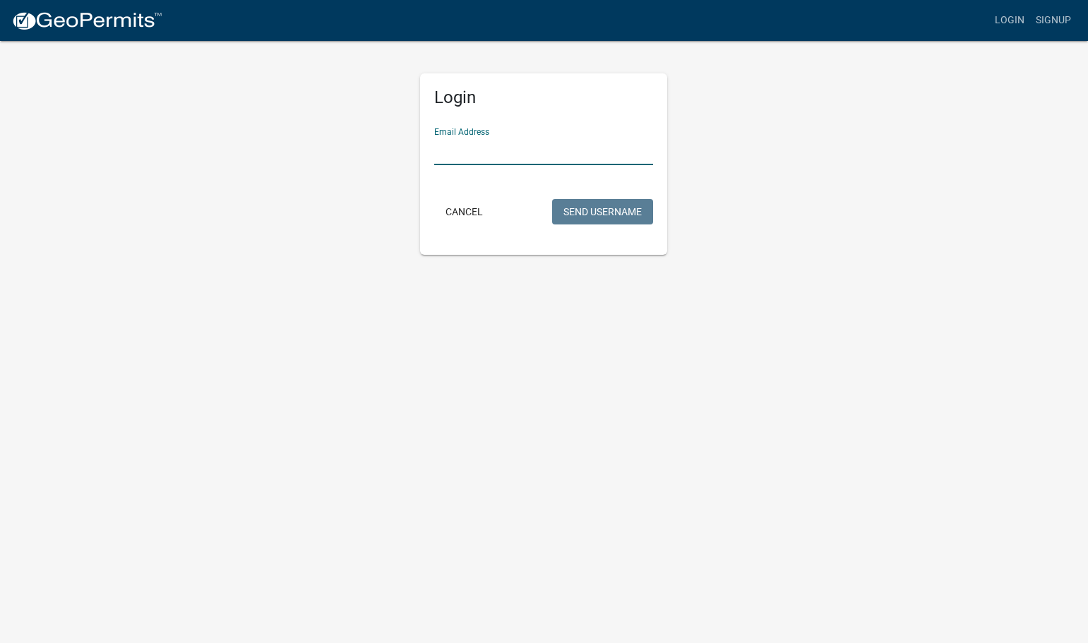
click at [483, 145] on input "Email Address" at bounding box center [543, 150] width 219 height 29
type input "[PERSON_NAME][EMAIL_ADDRESS][PERSON_NAME][PERSON_NAME][DOMAIN_NAME]"
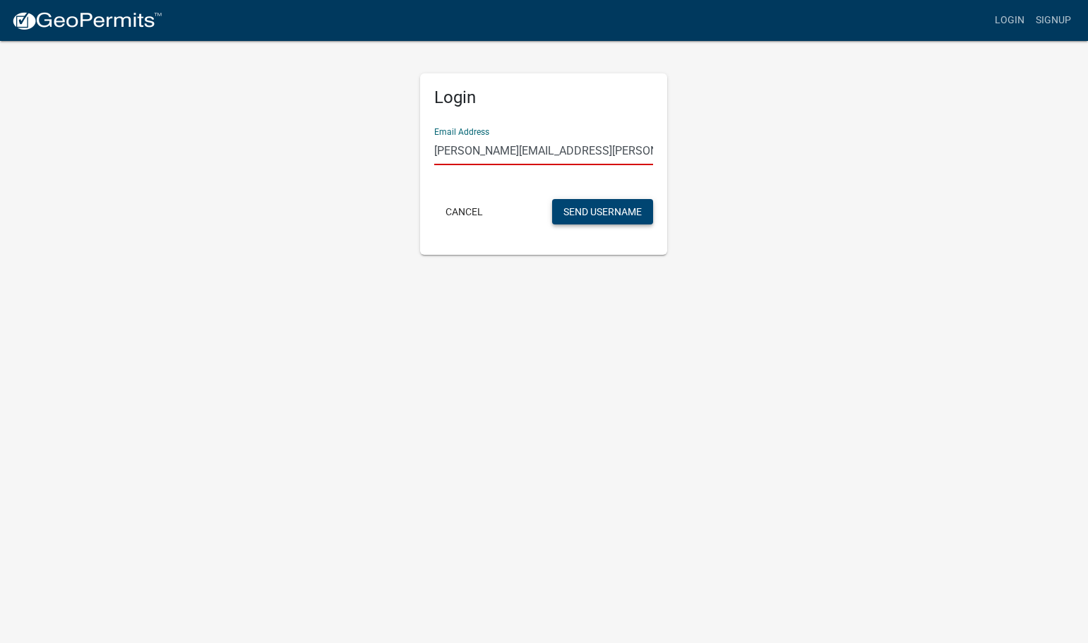
click at [589, 211] on button "Send Username" at bounding box center [602, 211] width 101 height 25
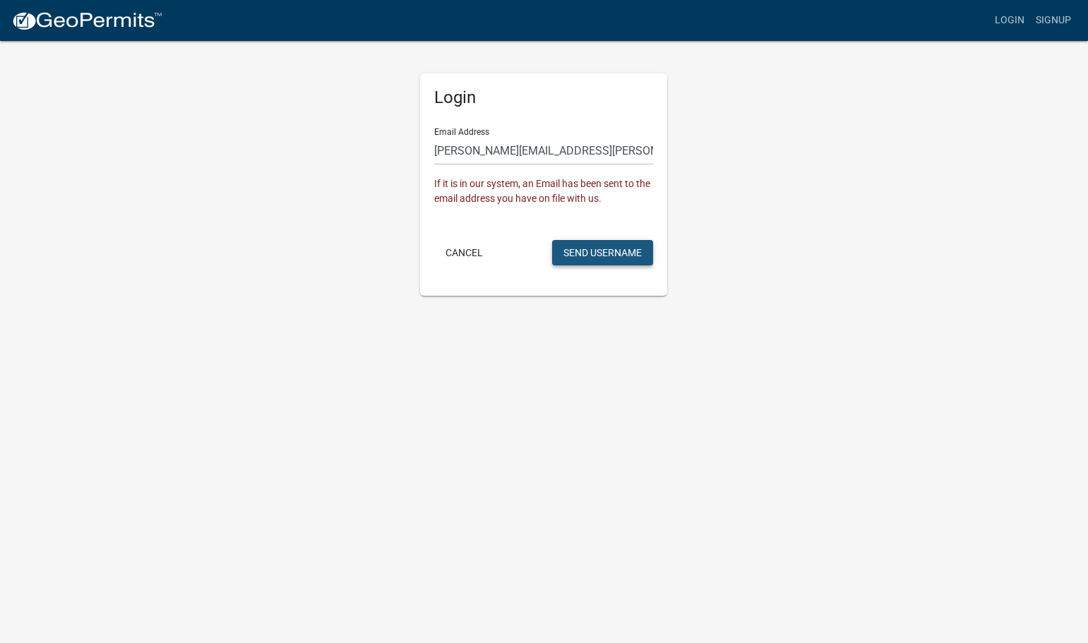
click at [572, 248] on button "Send Username" at bounding box center [602, 252] width 101 height 25
click at [607, 252] on button "Send Username" at bounding box center [602, 252] width 101 height 25
click at [1010, 19] on link "Login" at bounding box center [1009, 20] width 41 height 27
click at [476, 253] on button "Cancel" at bounding box center [464, 252] width 60 height 25
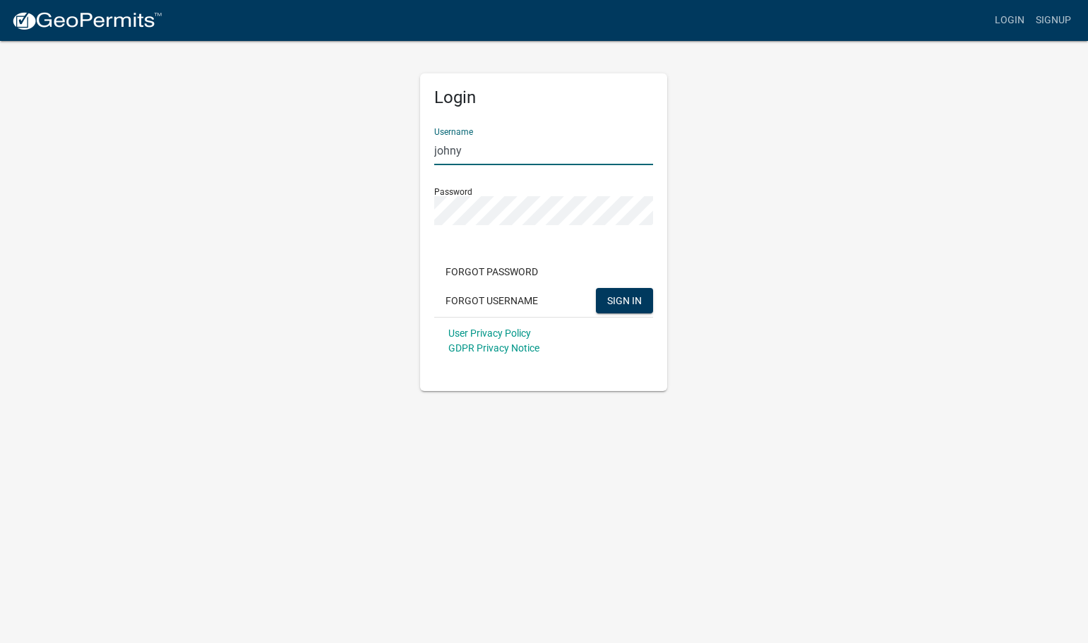
click at [454, 155] on input "johny" at bounding box center [543, 150] width 219 height 29
type input "johnny"
click at [628, 301] on span "SIGN IN" at bounding box center [624, 299] width 35 height 11
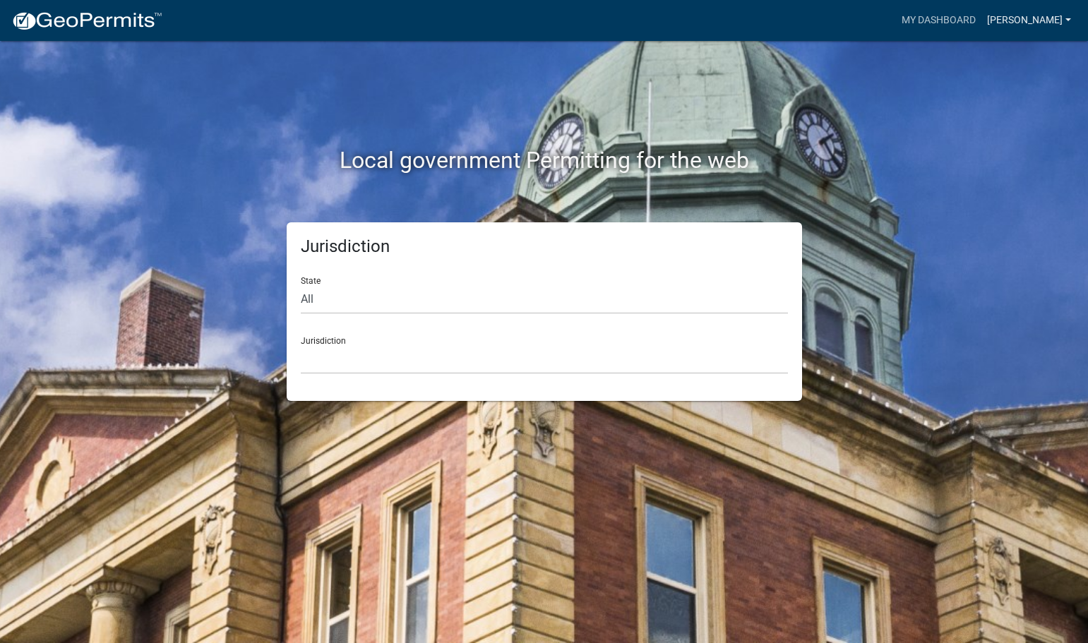
click at [1050, 23] on link "johnny" at bounding box center [1028, 20] width 95 height 27
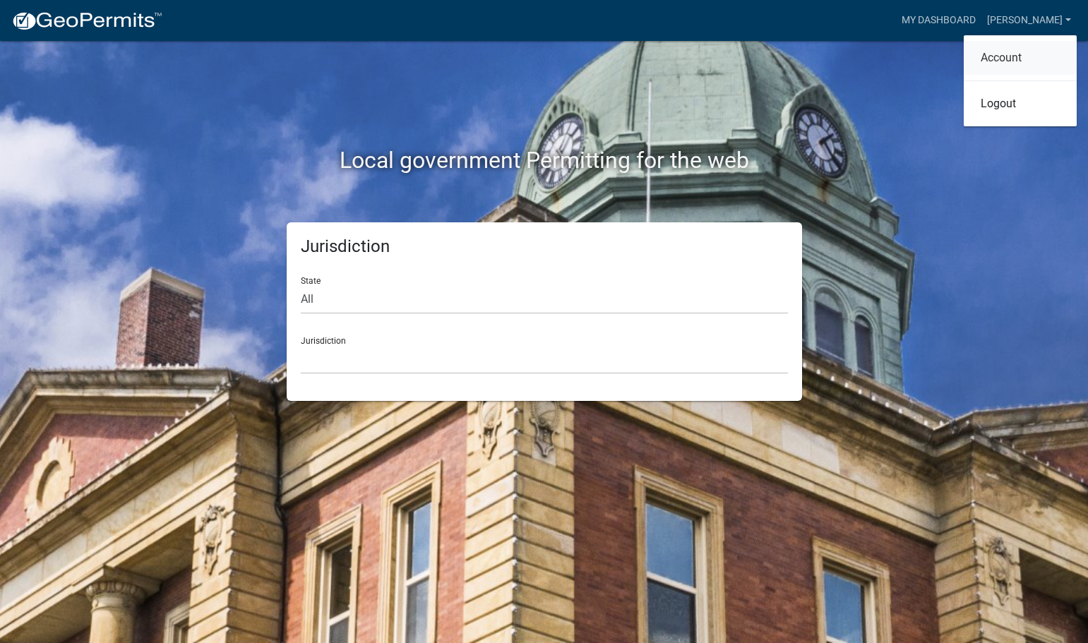
click at [1016, 54] on link "Account" at bounding box center [1019, 58] width 113 height 34
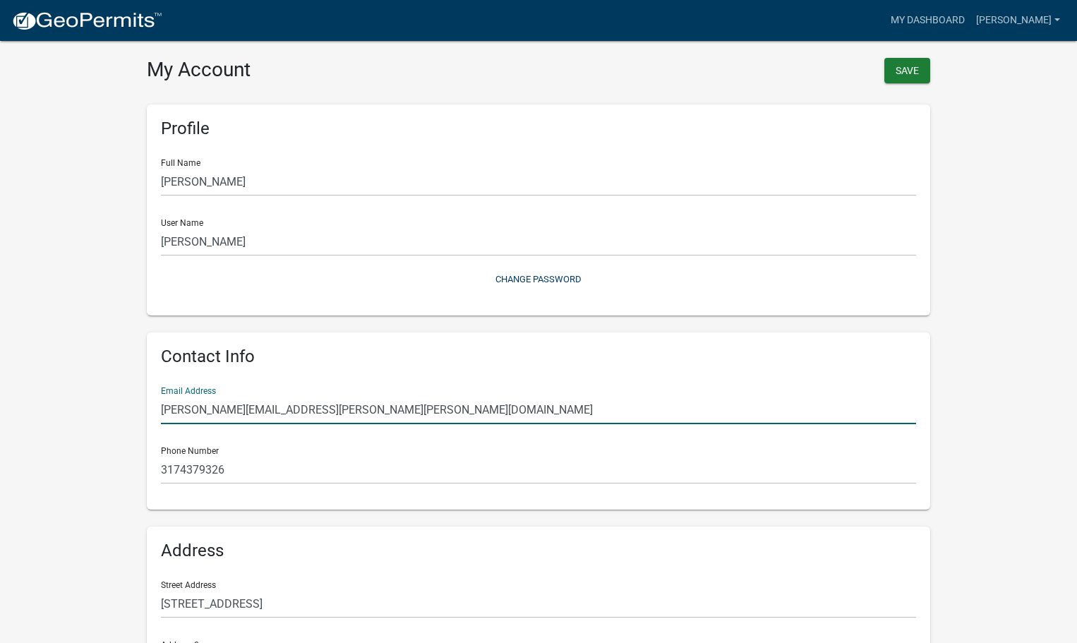
drag, startPoint x: 317, startPoint y: 412, endPoint x: 119, endPoint y: 393, distance: 199.3
click at [119, 393] on wm-user-profile-view "more_horiz My Dashboard johnny Account Logout My Account Save Profile Full Name…" at bounding box center [538, 419] width 1077 height 805
type input "james_jordan884@indy.rr.com"
click at [901, 72] on button "Save" at bounding box center [907, 70] width 46 height 25
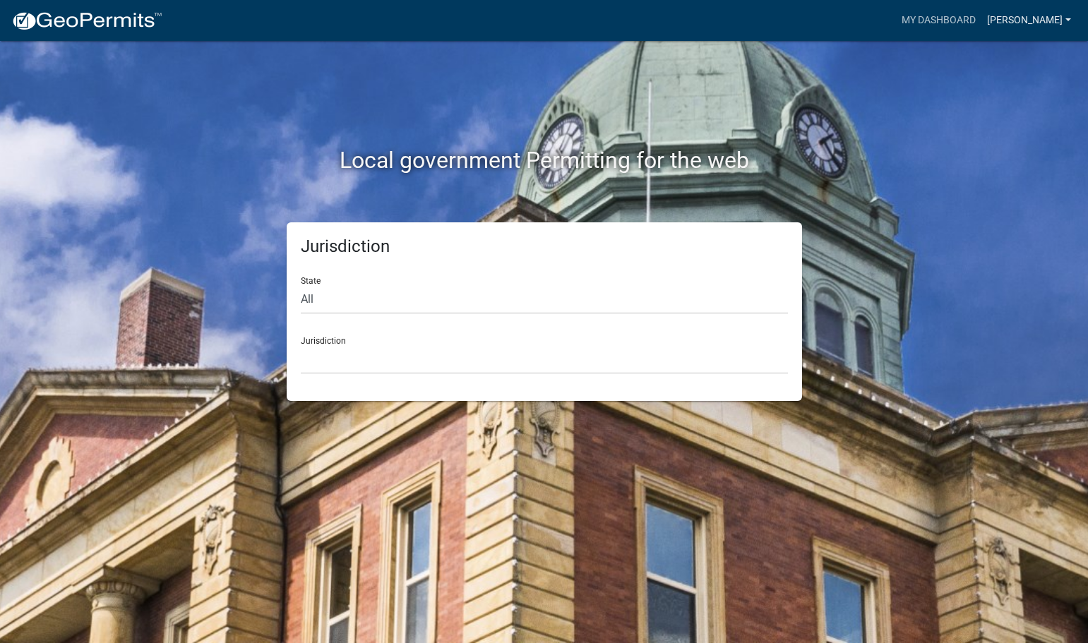
click at [1072, 19] on link "johnny" at bounding box center [1028, 20] width 95 height 27
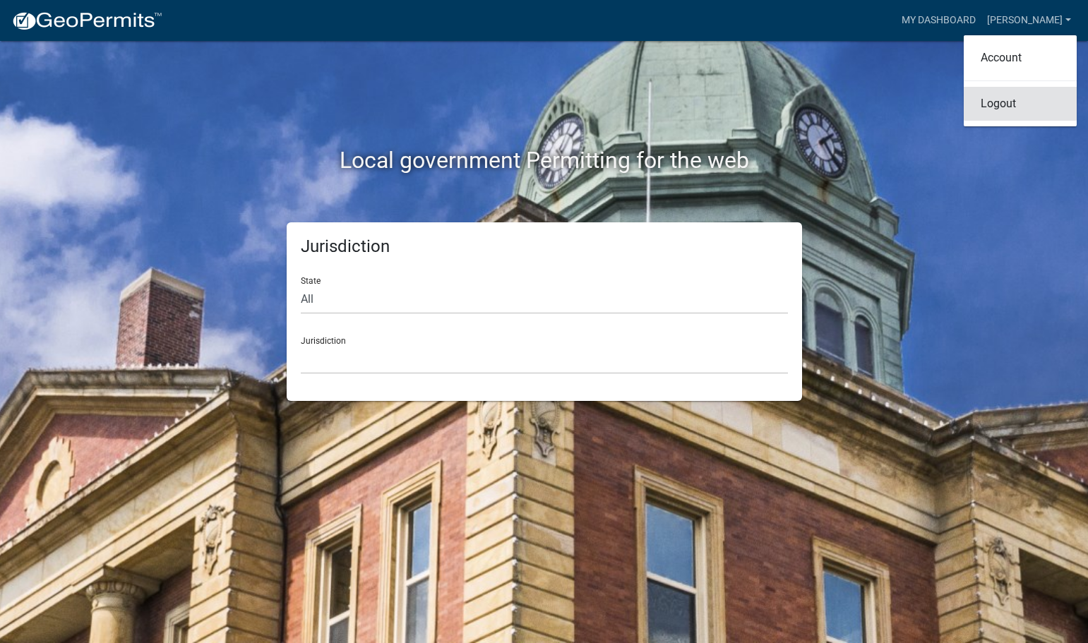
click at [1020, 107] on link "Logout" at bounding box center [1019, 104] width 113 height 34
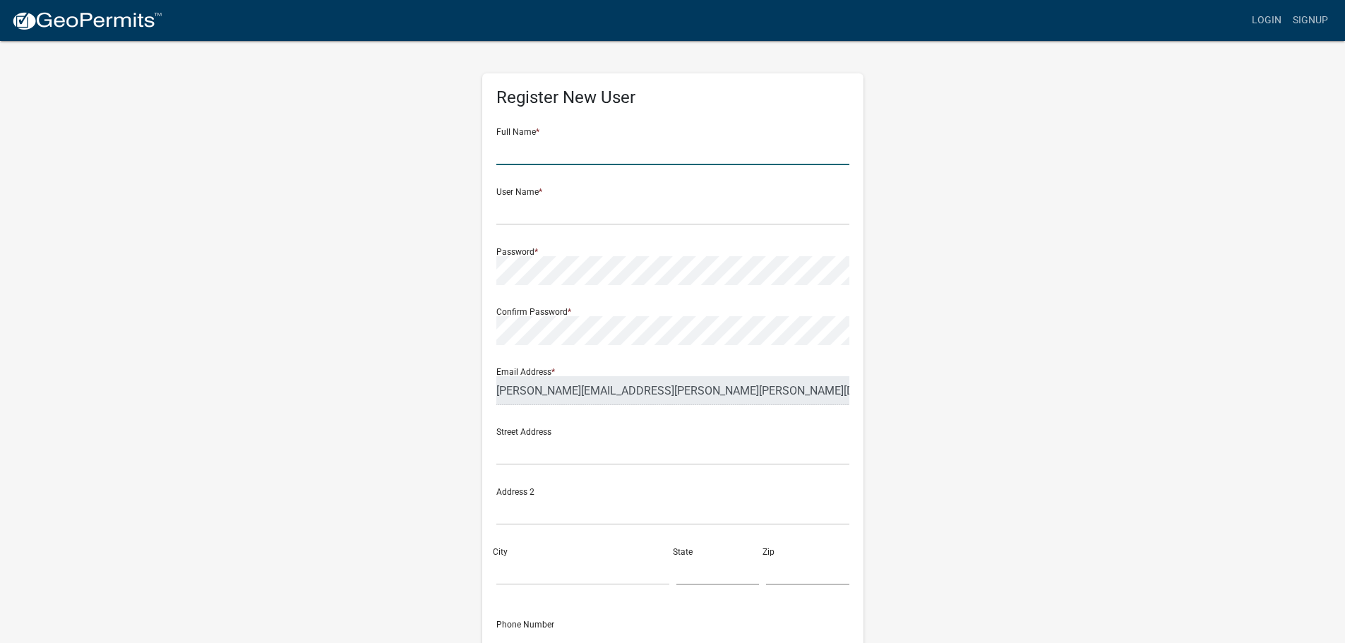
click at [608, 148] on input "text" at bounding box center [672, 150] width 353 height 29
type input "[PERSON_NAME]"
type input "[STREET_ADDRESS]"
type input "[GEOGRAPHIC_DATA]"
type input "[US_STATE]"
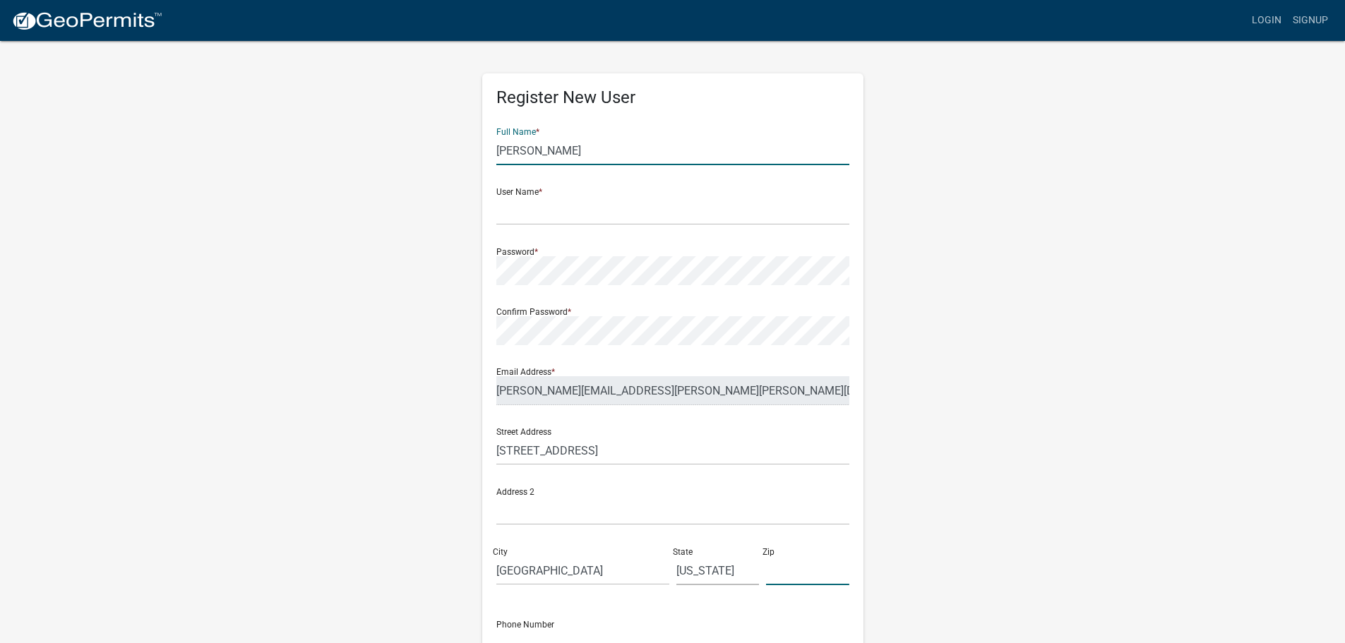
type input "46256"
type input "3174379326"
click at [563, 203] on input "text" at bounding box center [672, 210] width 353 height 29
type input "[PERSON_NAME][EMAIL_ADDRESS][PERSON_NAME][PERSON_NAME][DOMAIN_NAME]"
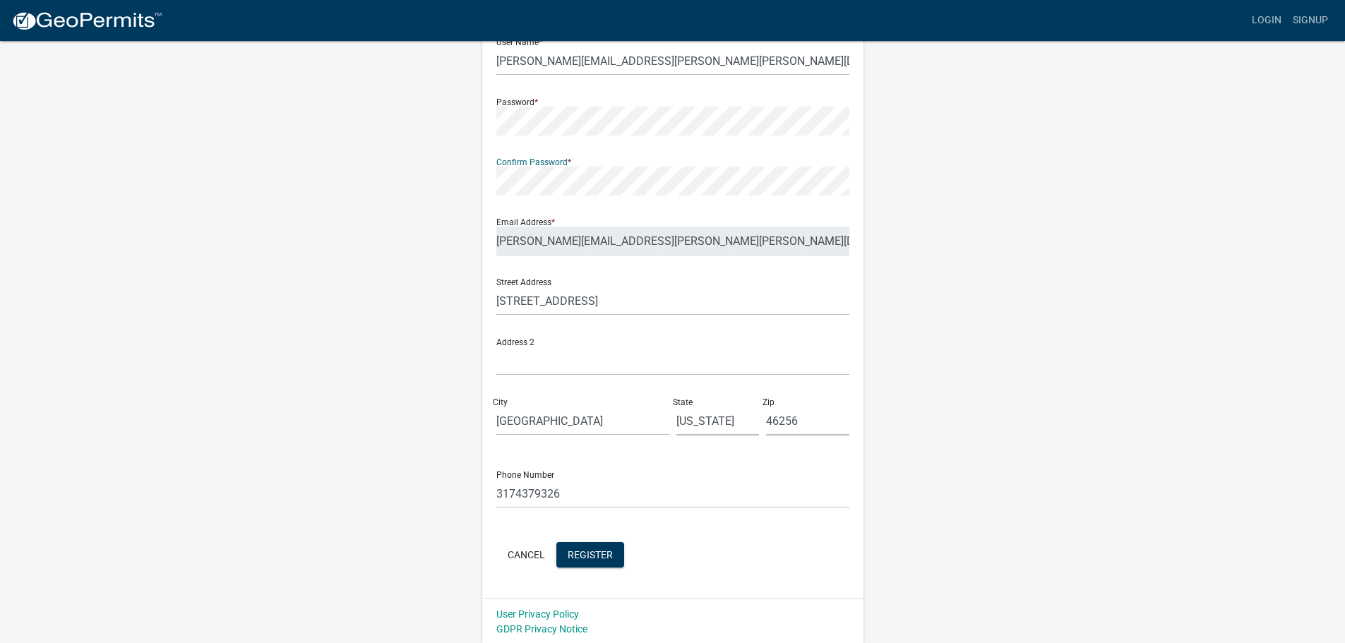
scroll to position [152, 0]
click at [616, 557] on button "Register" at bounding box center [590, 552] width 68 height 25
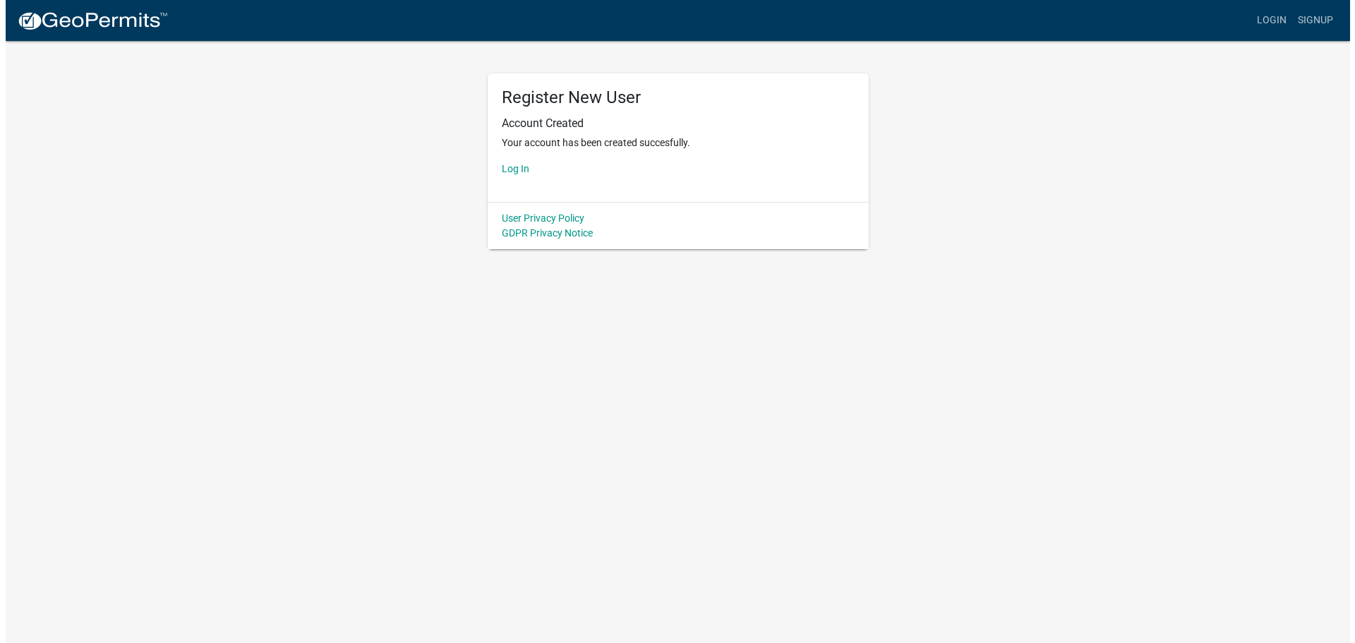
scroll to position [0, 0]
click at [515, 169] on link "Log In" at bounding box center [515, 168] width 28 height 11
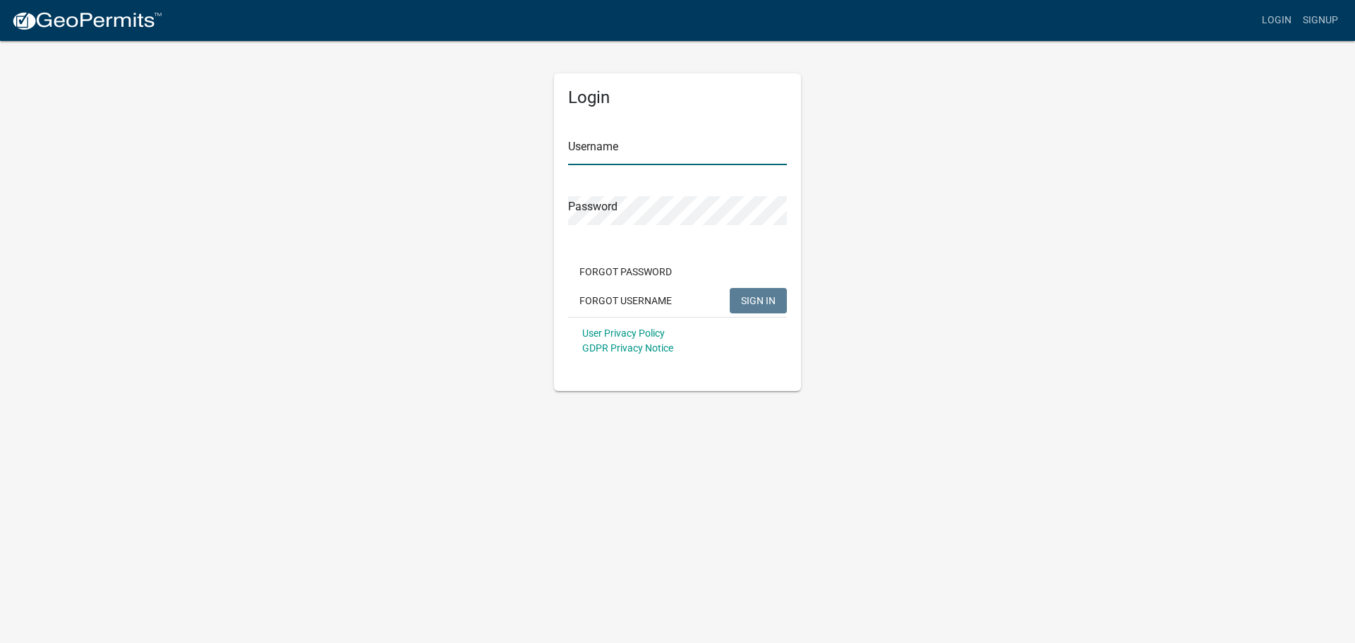
click at [616, 159] on input "Username" at bounding box center [677, 150] width 219 height 29
type input "[PERSON_NAME][EMAIL_ADDRESS][PERSON_NAME][PERSON_NAME][DOMAIN_NAME]"
click at [759, 295] on span "SIGN IN" at bounding box center [758, 299] width 35 height 11
